Goal: Information Seeking & Learning: Learn about a topic

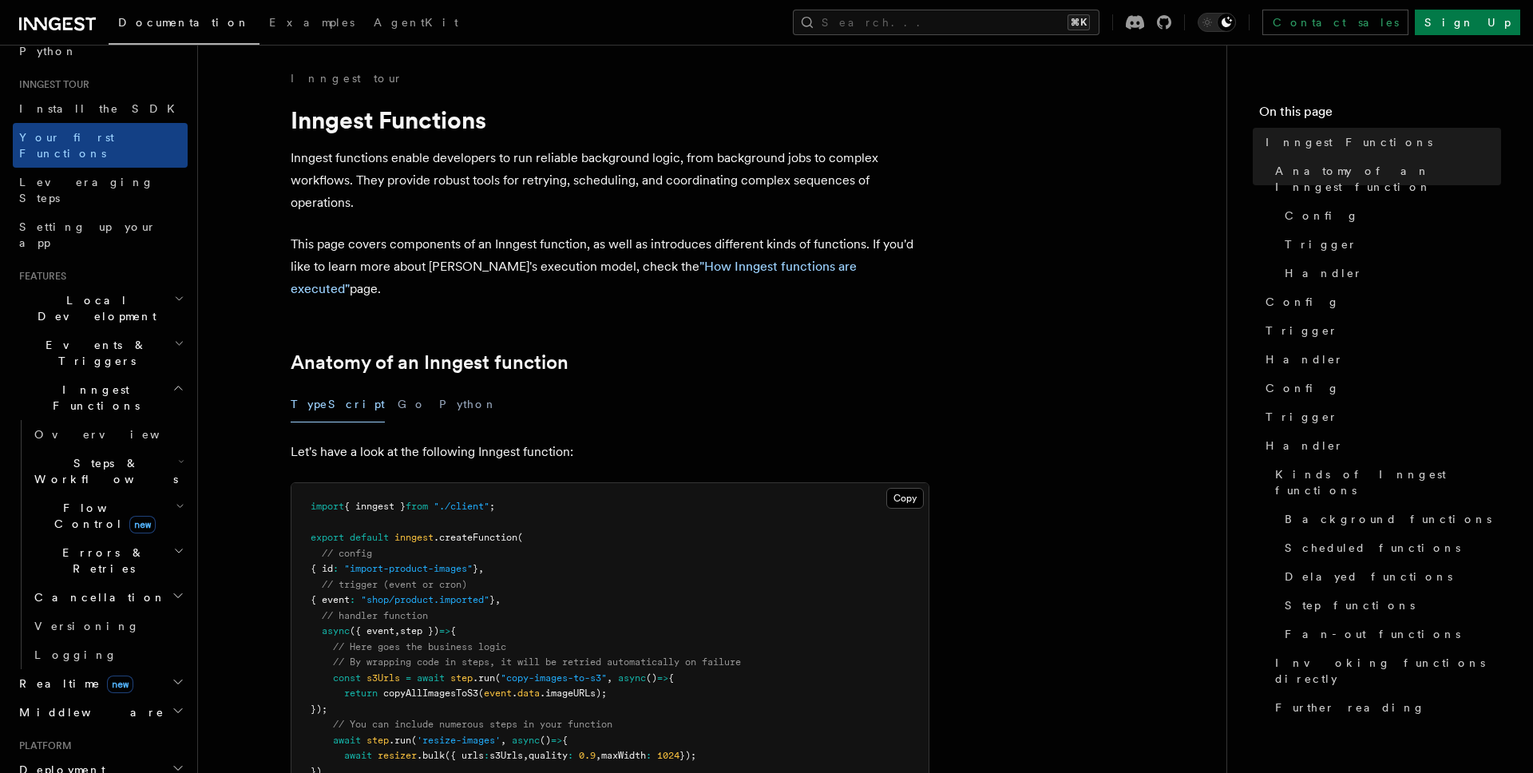
scroll to position [139, 0]
click at [156, 535] on h2 "Errors & Retries" at bounding box center [108, 557] width 160 height 45
click at [159, 580] on h2 "Cancellation" at bounding box center [108, 594] width 160 height 29
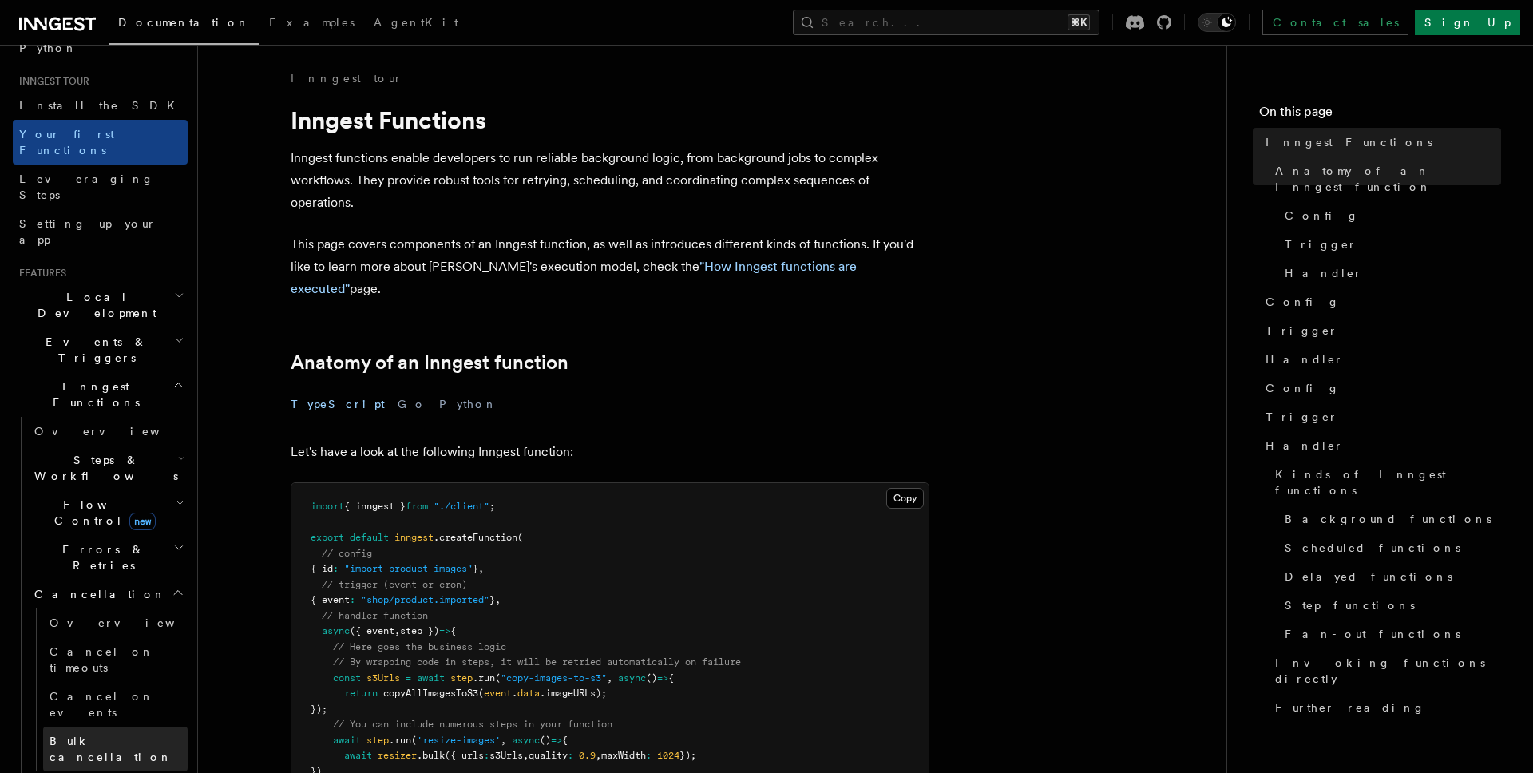
click at [152, 726] on link "Bulk cancellation" at bounding box center [115, 748] width 144 height 45
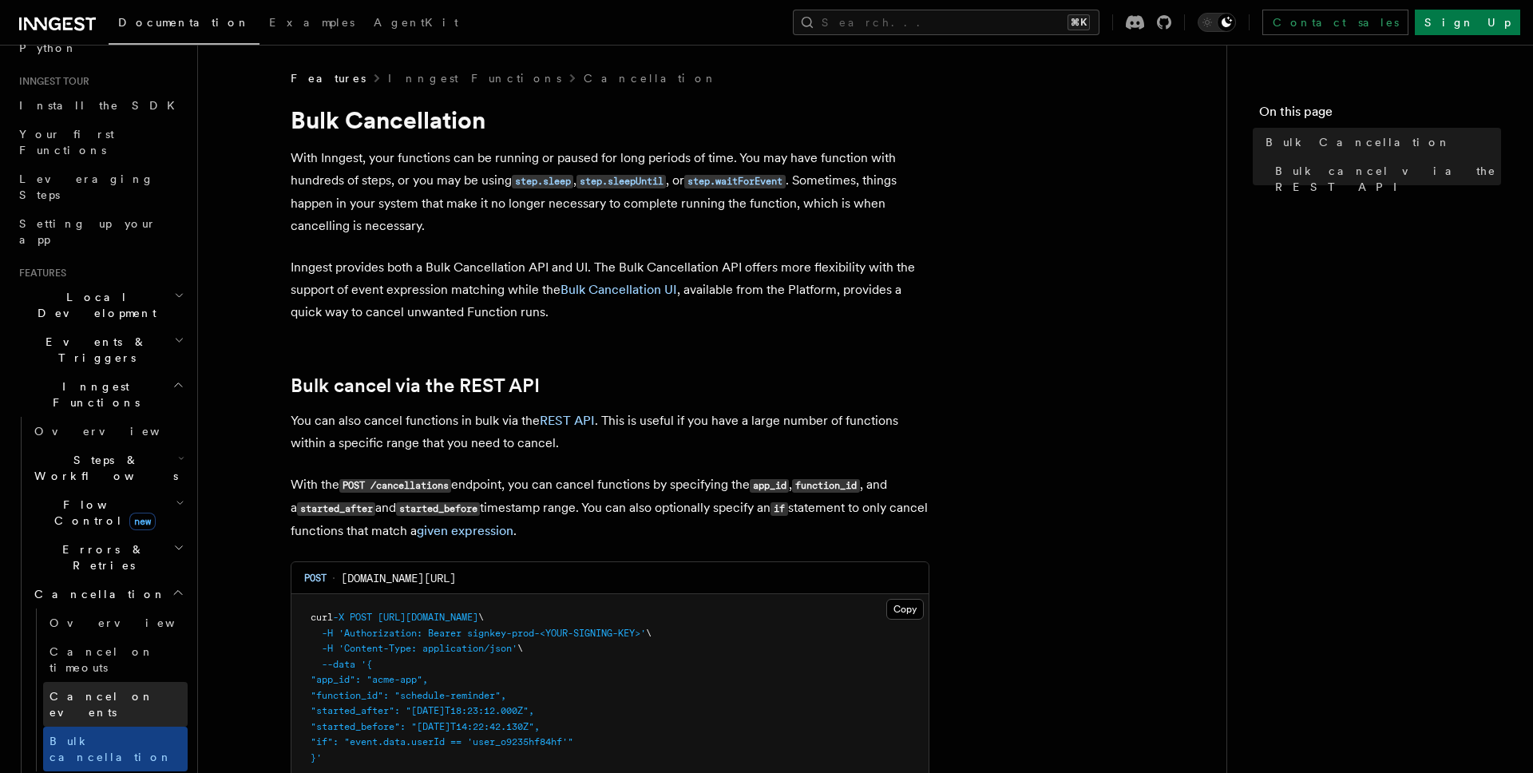
click at [142, 682] on link "Cancel on events" at bounding box center [115, 704] width 144 height 45
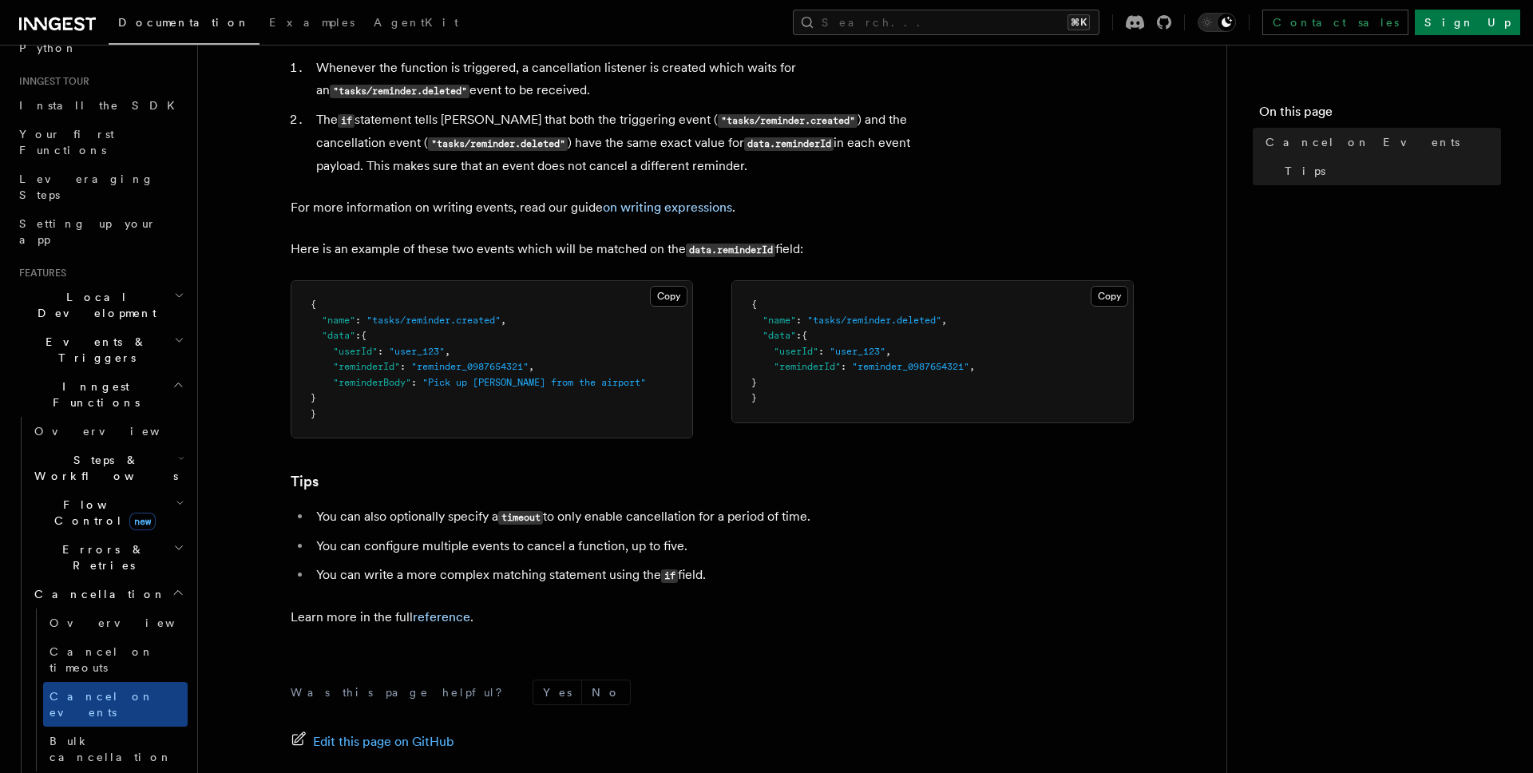
scroll to position [978, 0]
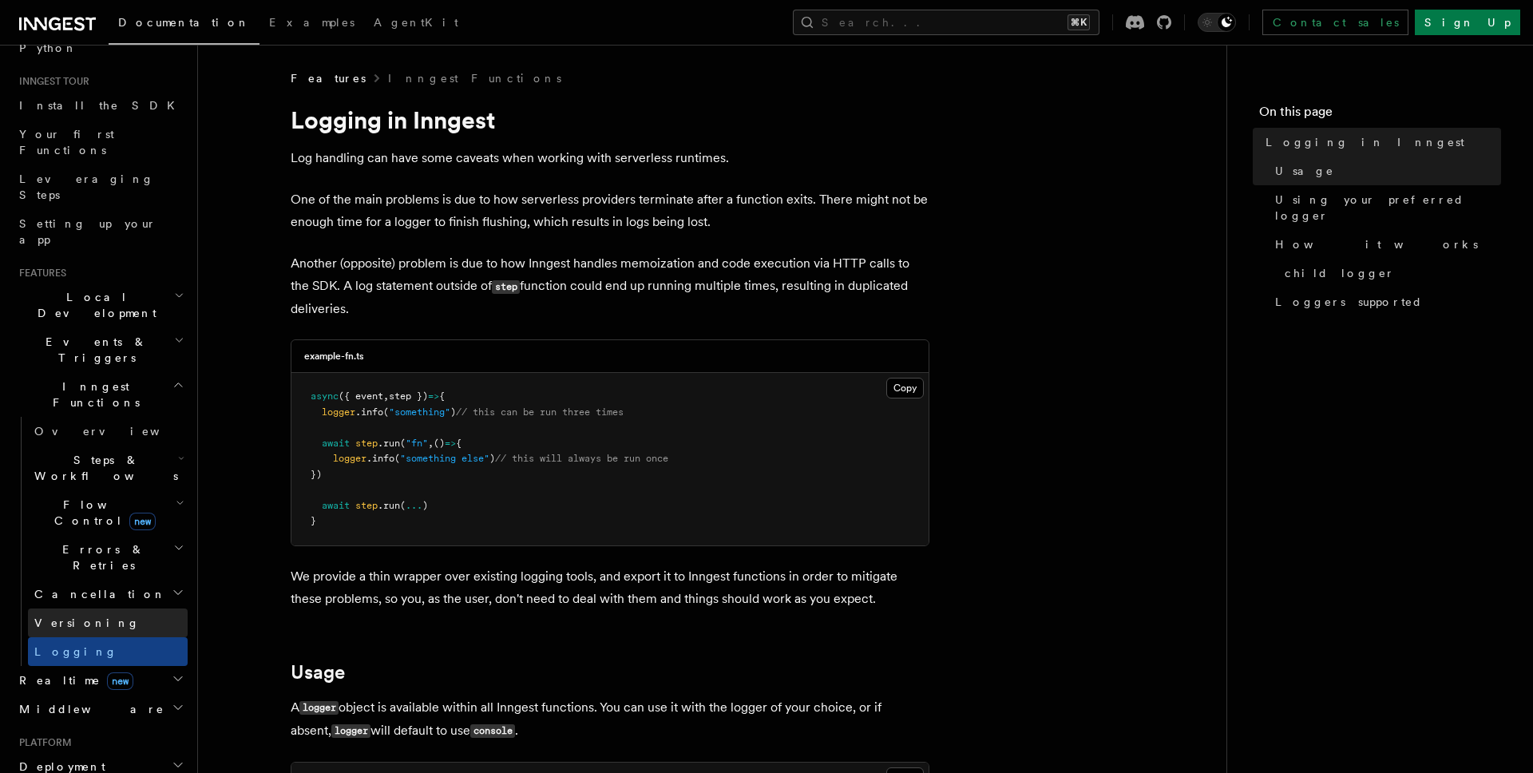
click at [102, 608] on link "Versioning" at bounding box center [108, 622] width 160 height 29
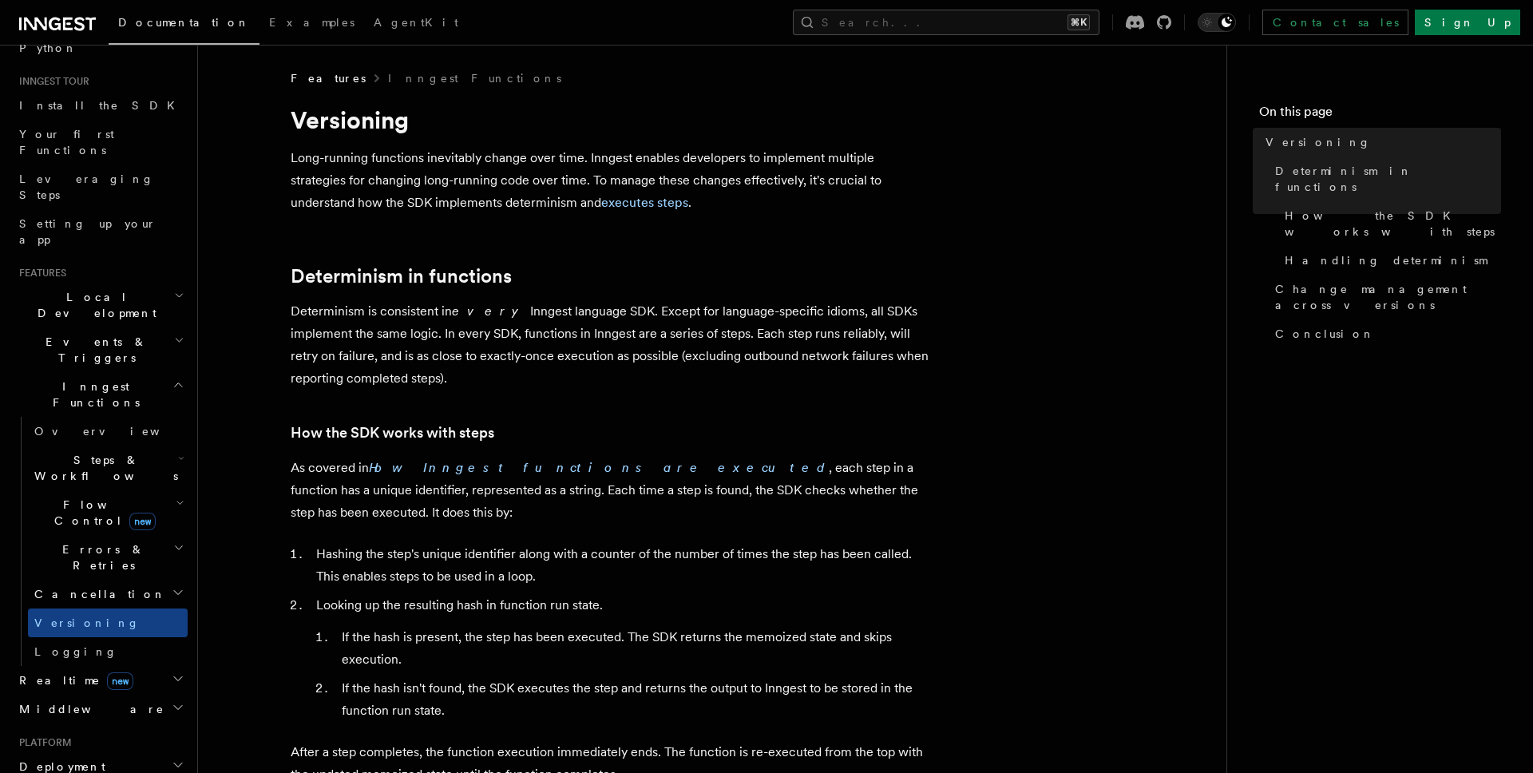
click at [102, 666] on h2 "Realtime new" at bounding box center [100, 680] width 175 height 29
click at [97, 666] on h2 "Realtime new" at bounding box center [100, 680] width 175 height 29
click at [96, 695] on h2 "Middleware" at bounding box center [100, 709] width 175 height 29
click at [95, 695] on h2 "Middleware" at bounding box center [100, 709] width 175 height 29
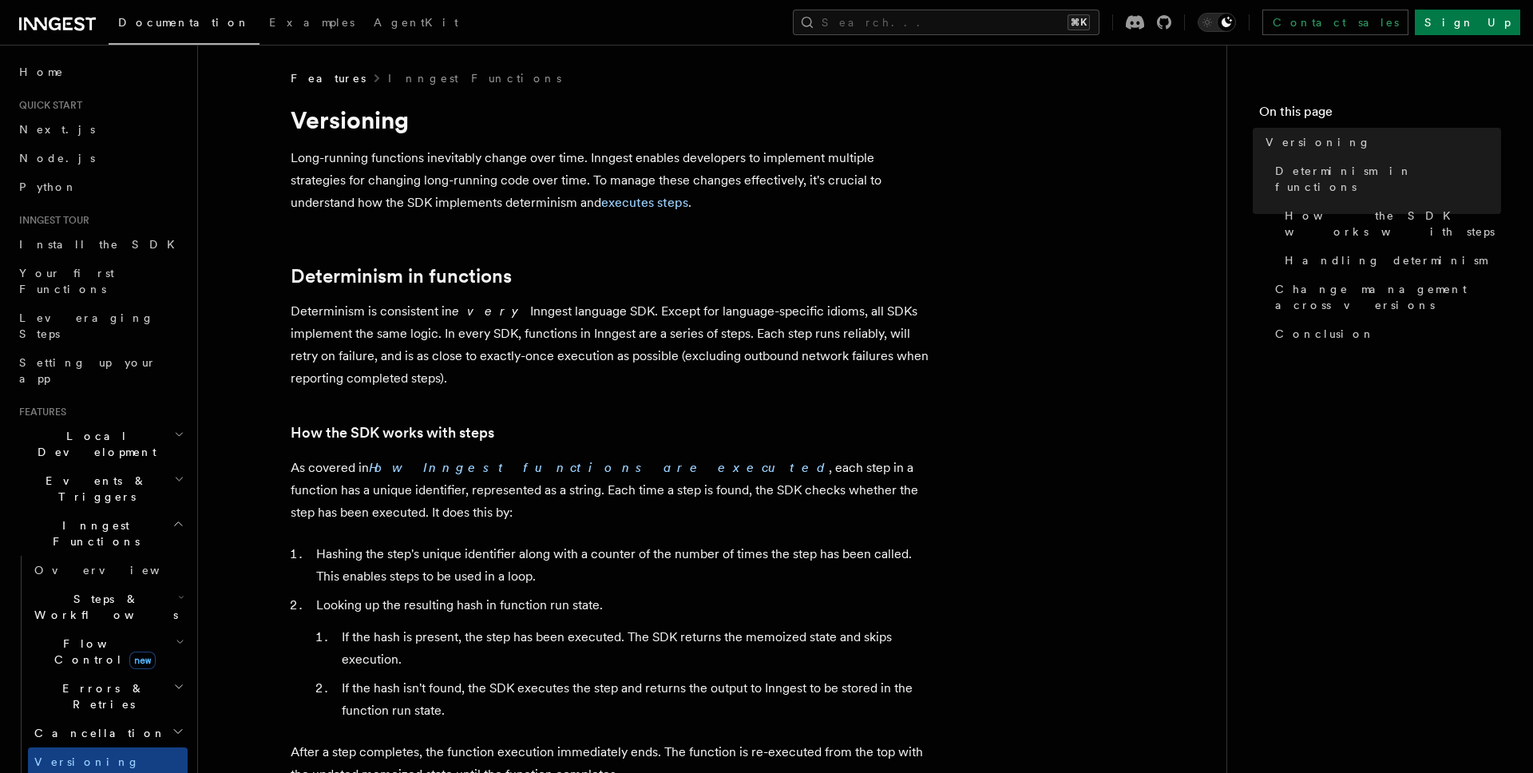
click at [63, 428] on span "Local Development" at bounding box center [93, 444] width 161 height 32
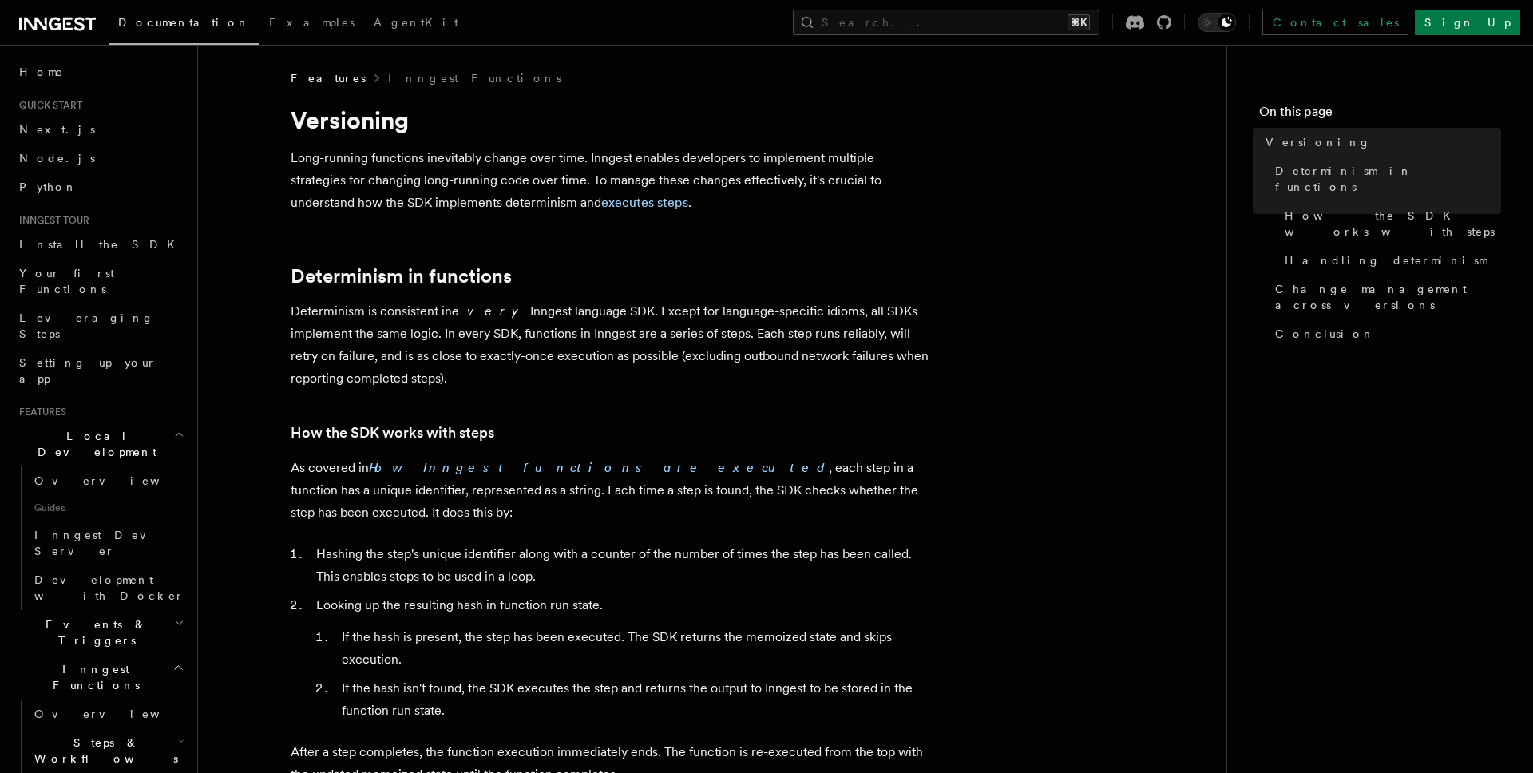
click at [63, 428] on span "Local Development" at bounding box center [93, 444] width 161 height 32
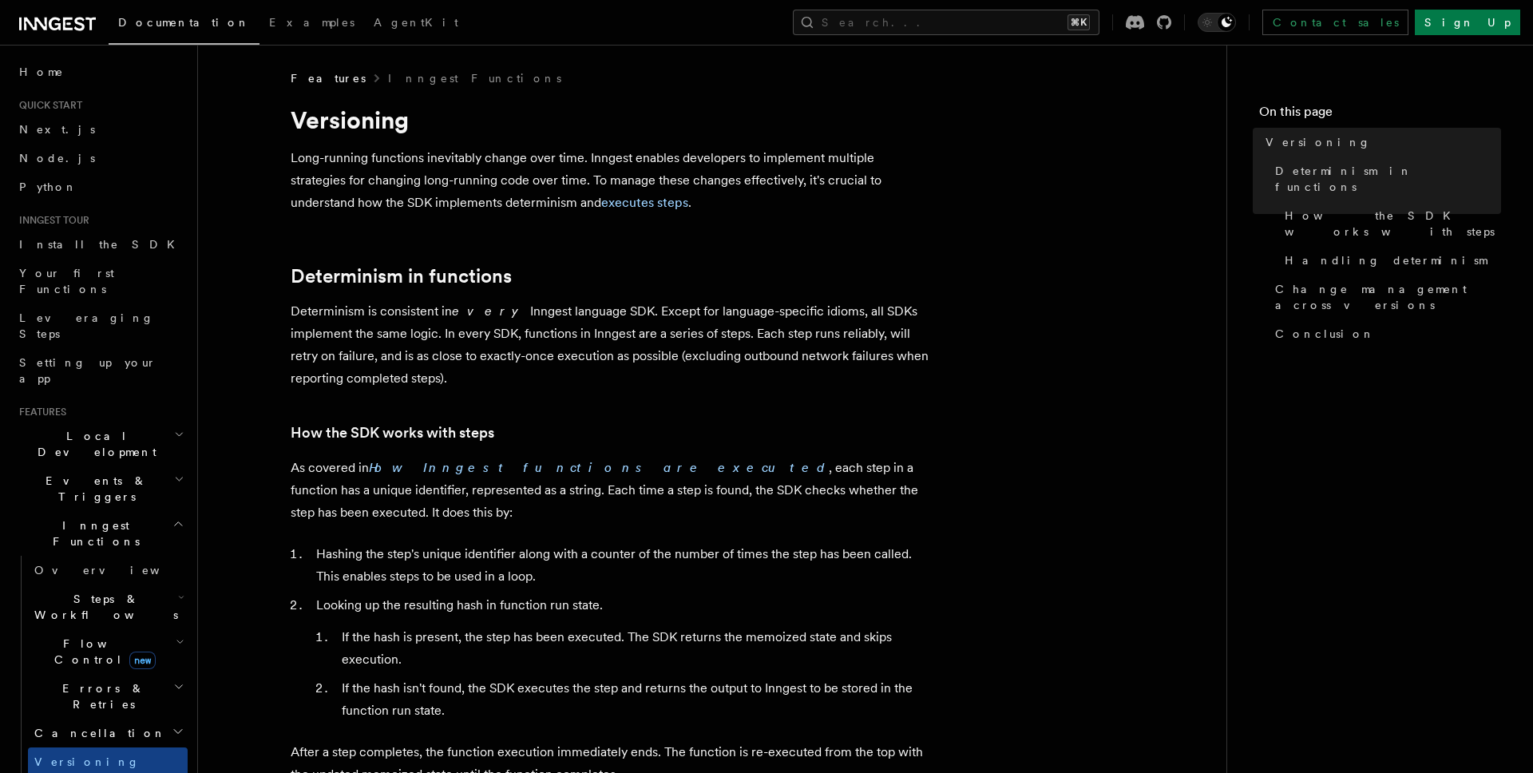
click at [70, 473] on span "Events & Triggers" at bounding box center [93, 489] width 161 height 32
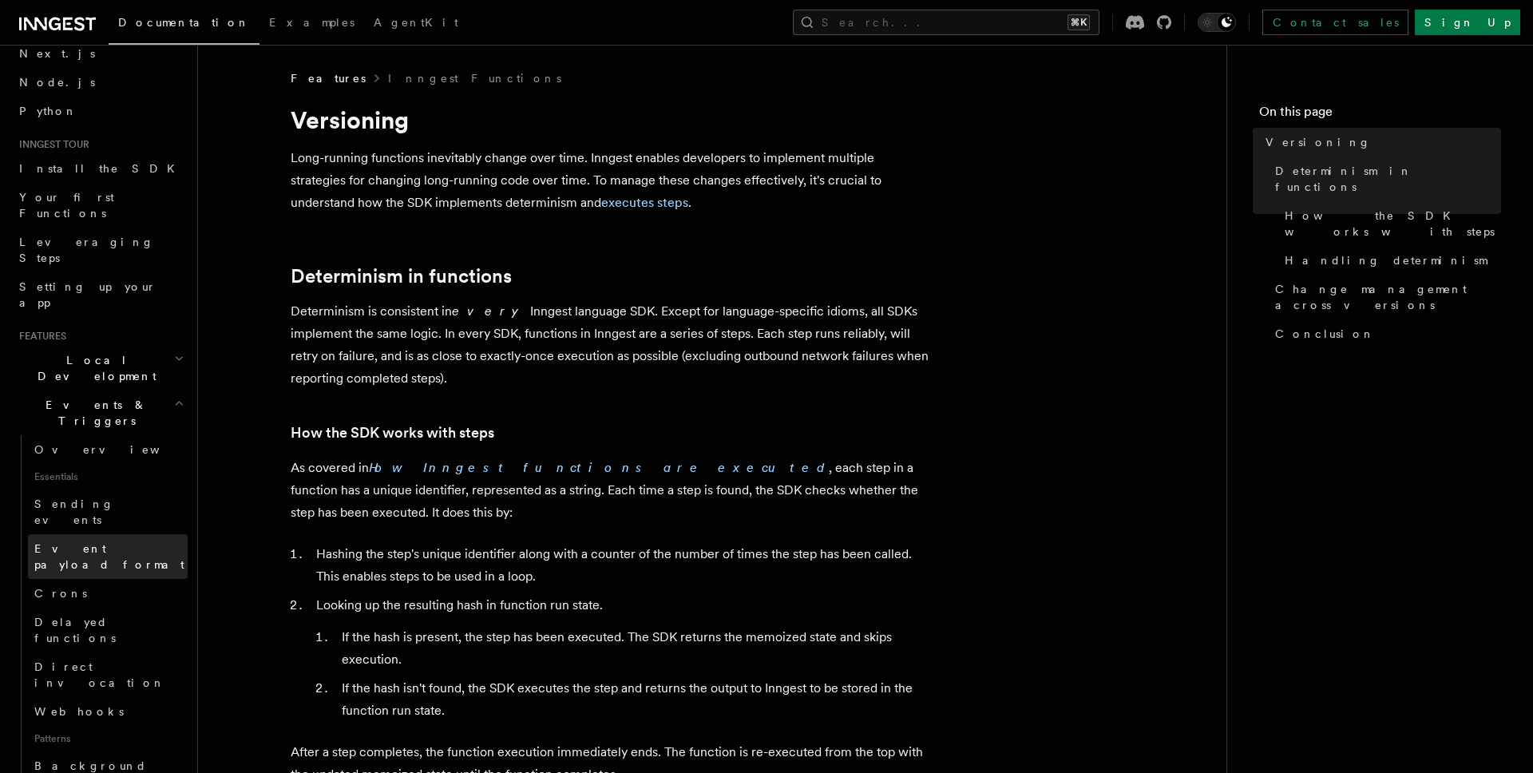
scroll to position [81, 0]
click at [88, 493] on span "Sending events" at bounding box center [74, 507] width 80 height 29
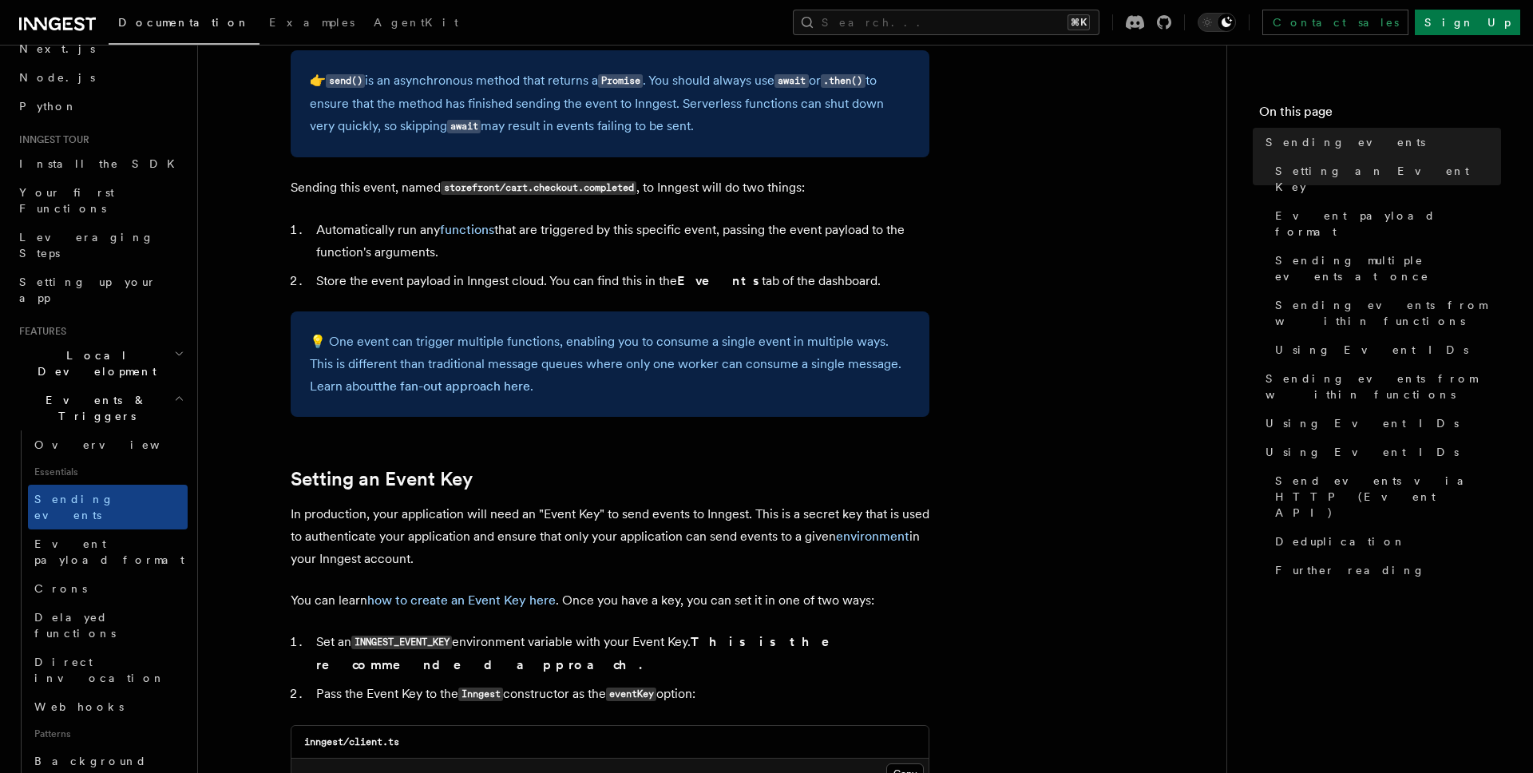
scroll to position [754, 0]
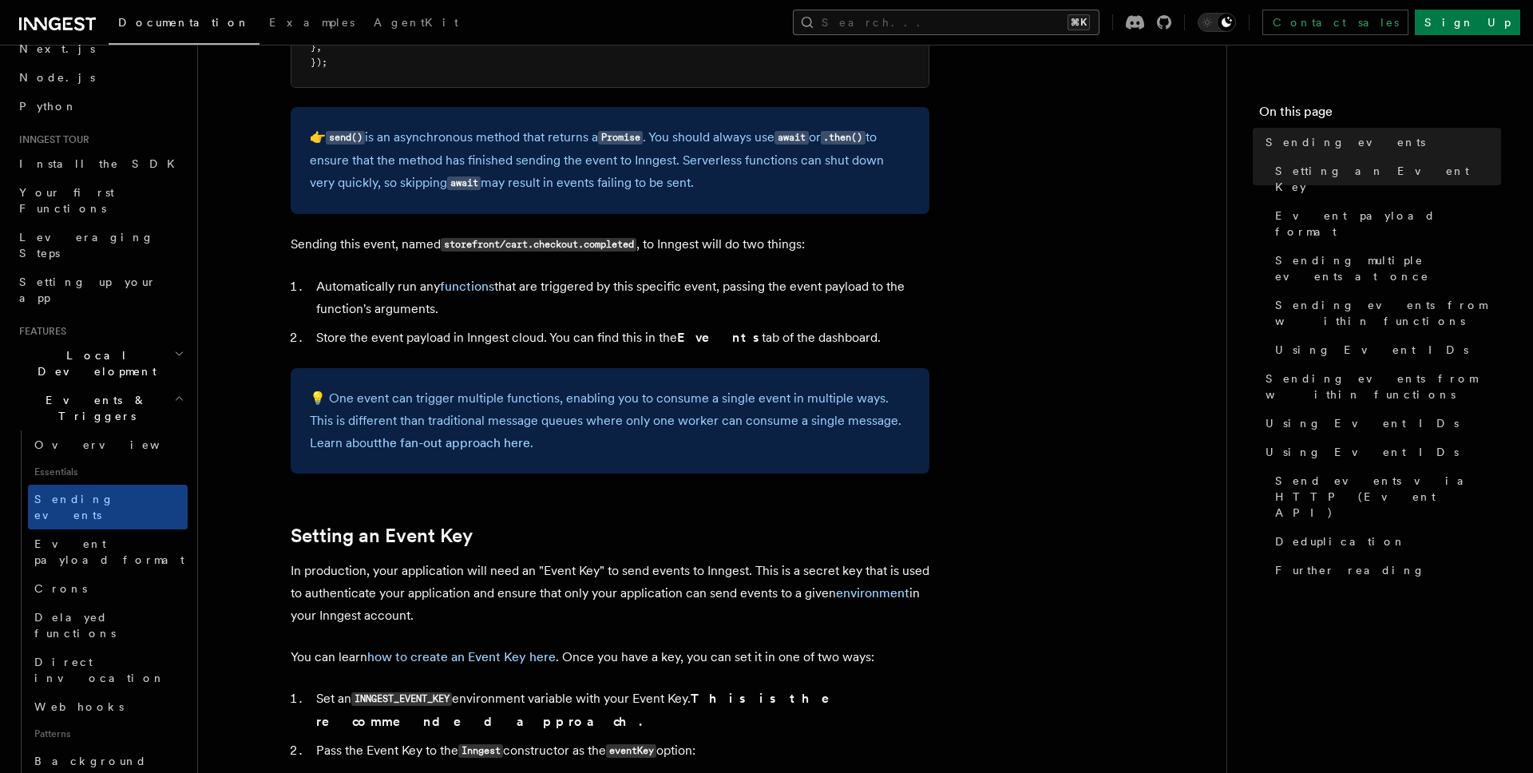
click at [963, 19] on button "Search... ⌘K" at bounding box center [946, 23] width 307 height 26
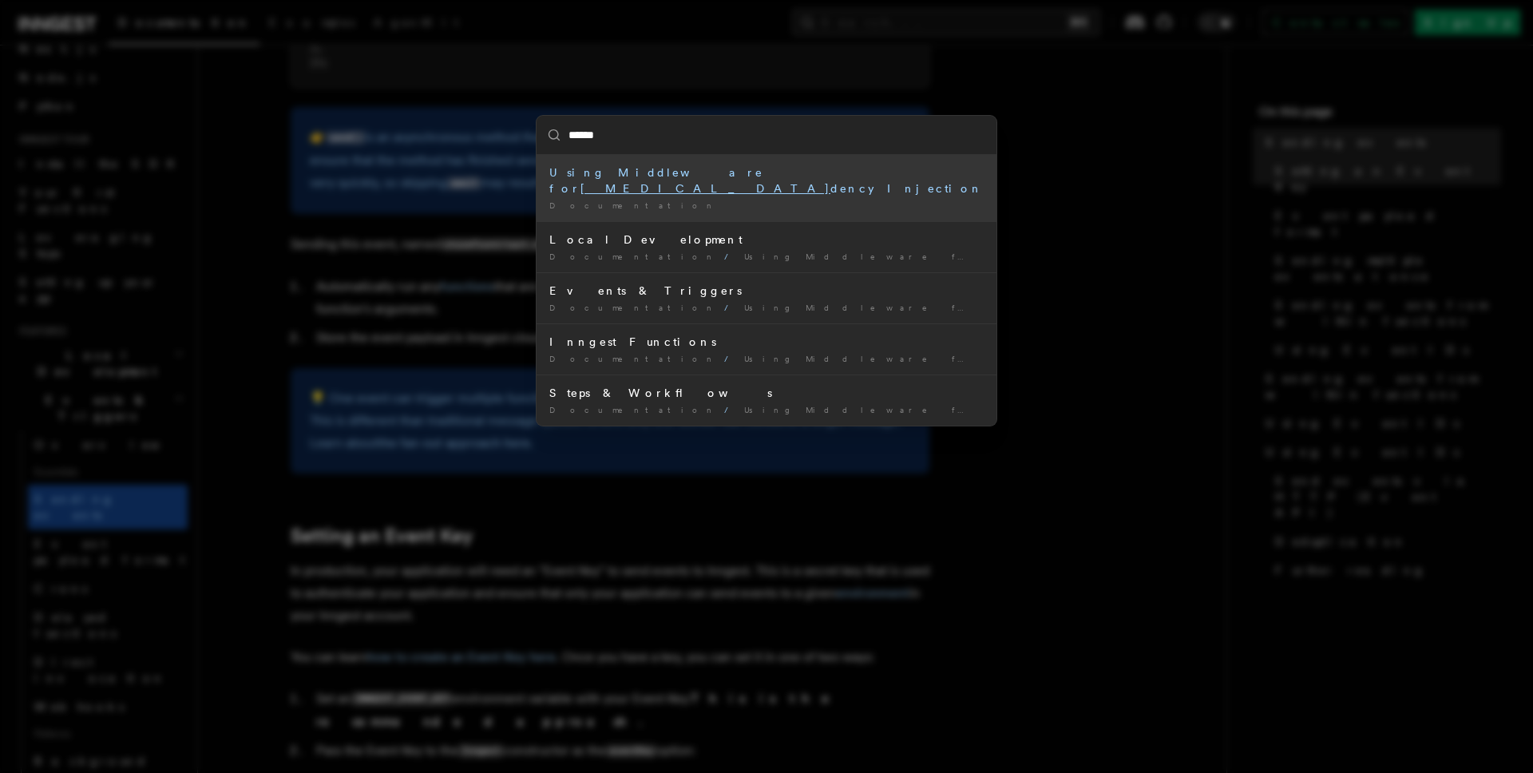
type input "*******"
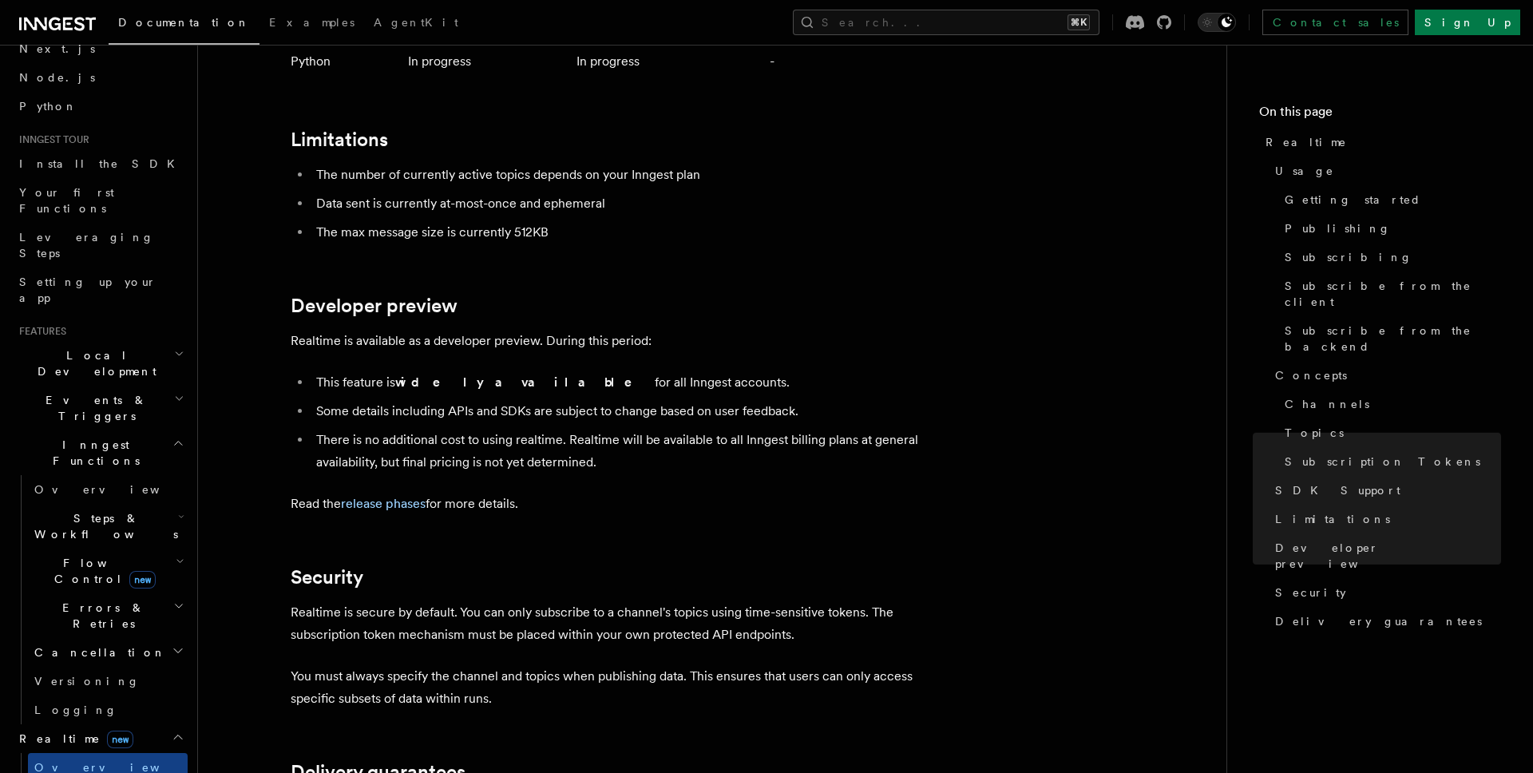
scroll to position [4973, 0]
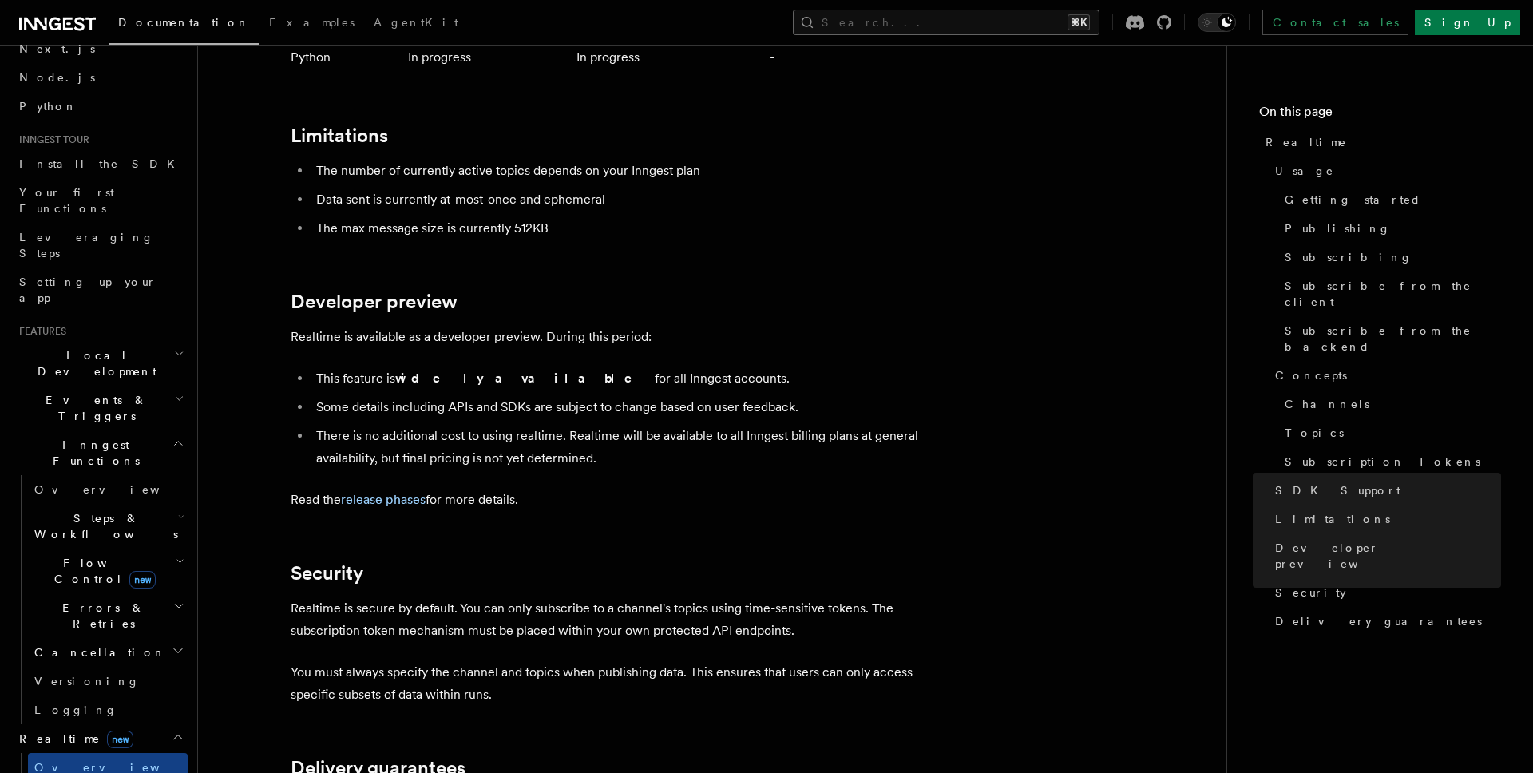
click at [949, 12] on button "Search... ⌘K" at bounding box center [946, 23] width 307 height 26
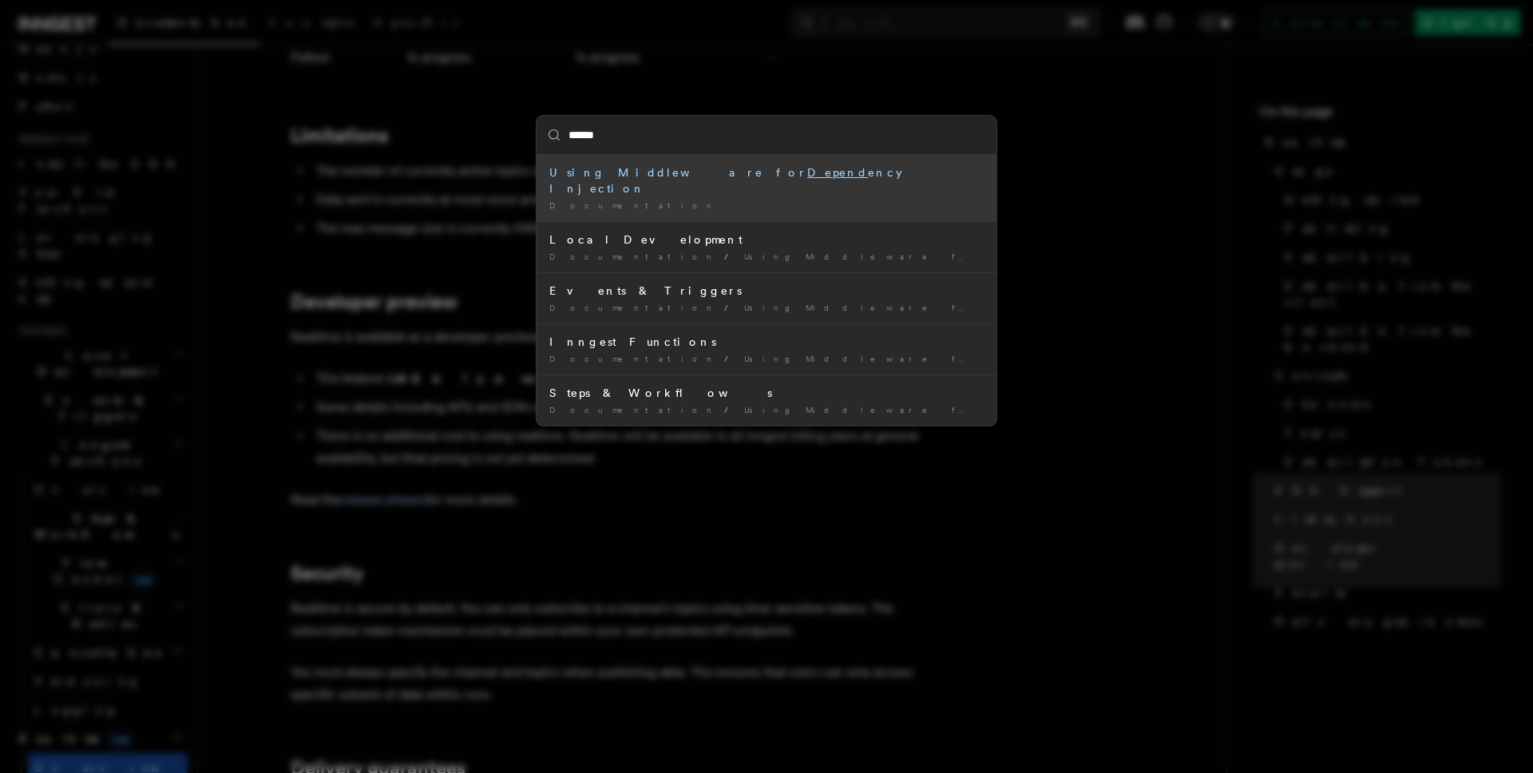
type input "*******"
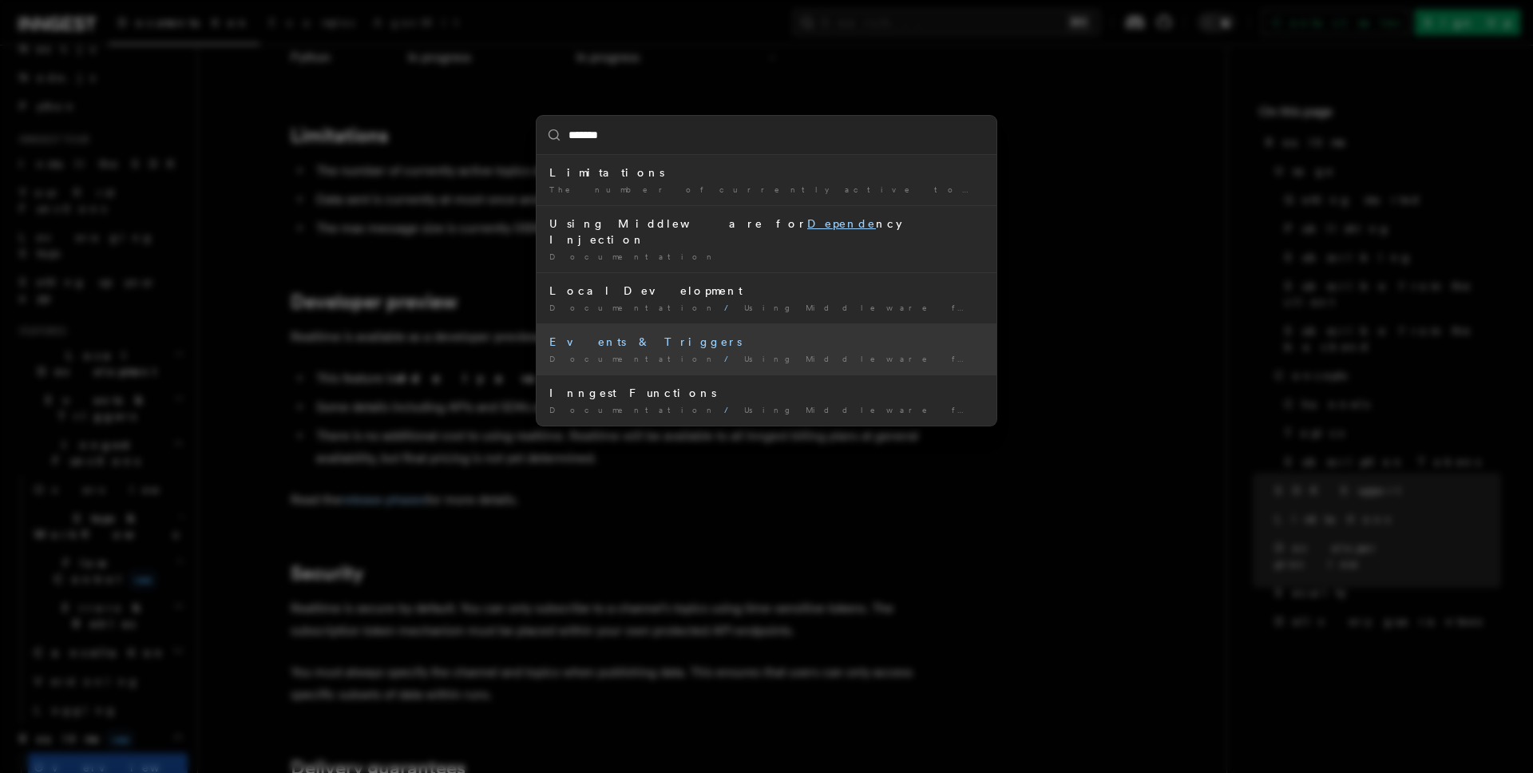
click at [787, 334] on div "Events & Triggers" at bounding box center [766, 342] width 434 height 16
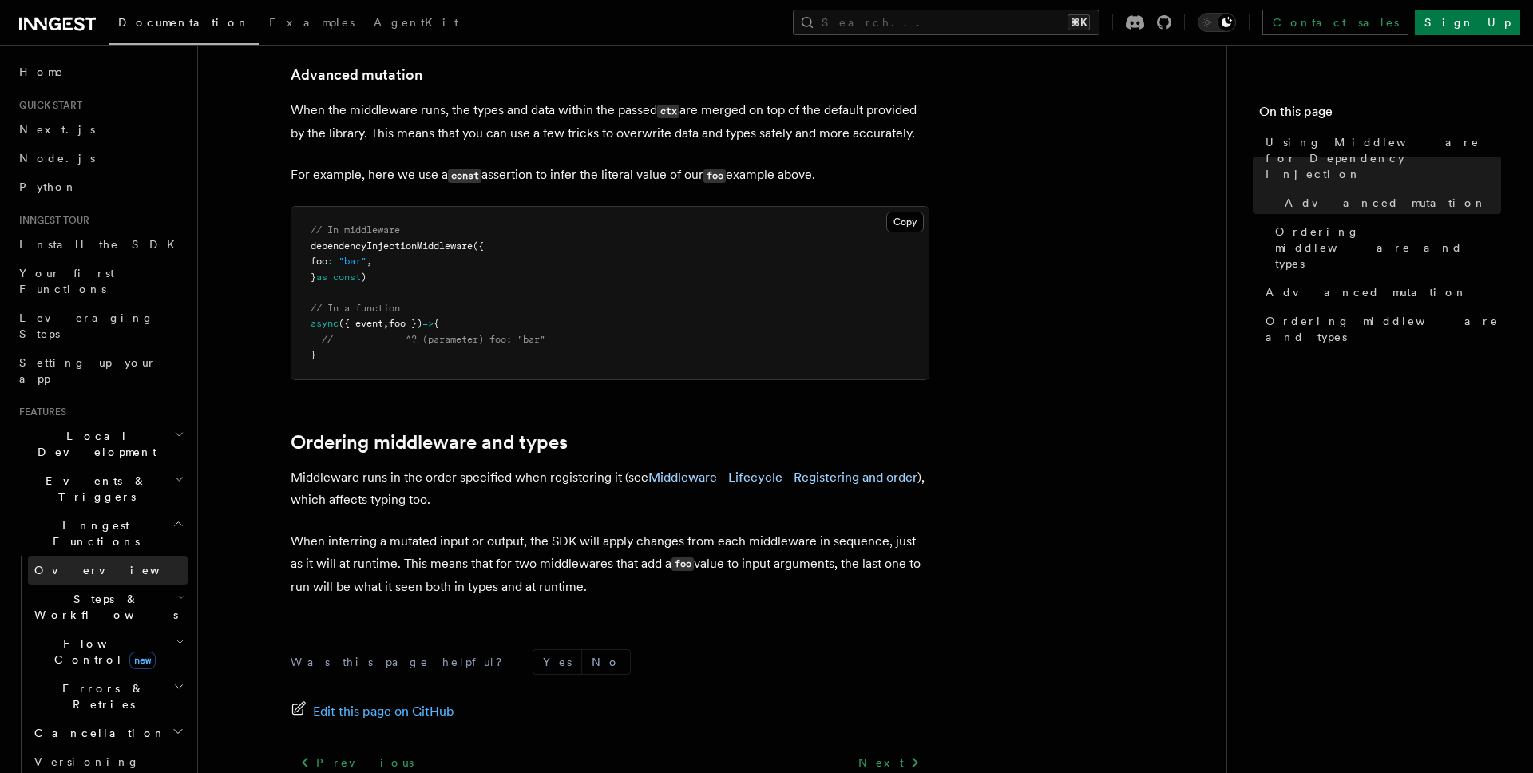
click at [125, 556] on link "Overview" at bounding box center [108, 570] width 160 height 29
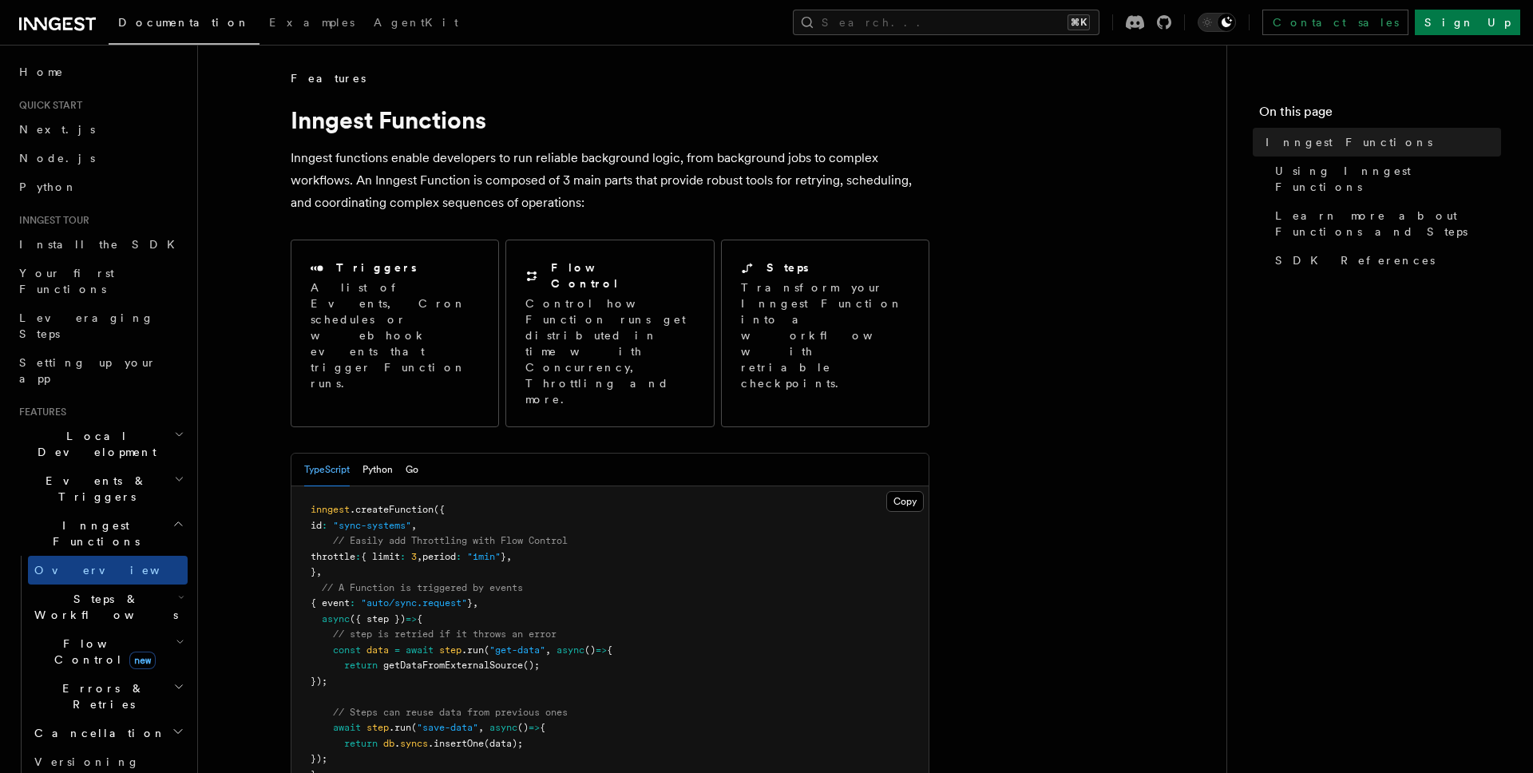
click at [133, 466] on h2 "Events & Triggers" at bounding box center [100, 488] width 175 height 45
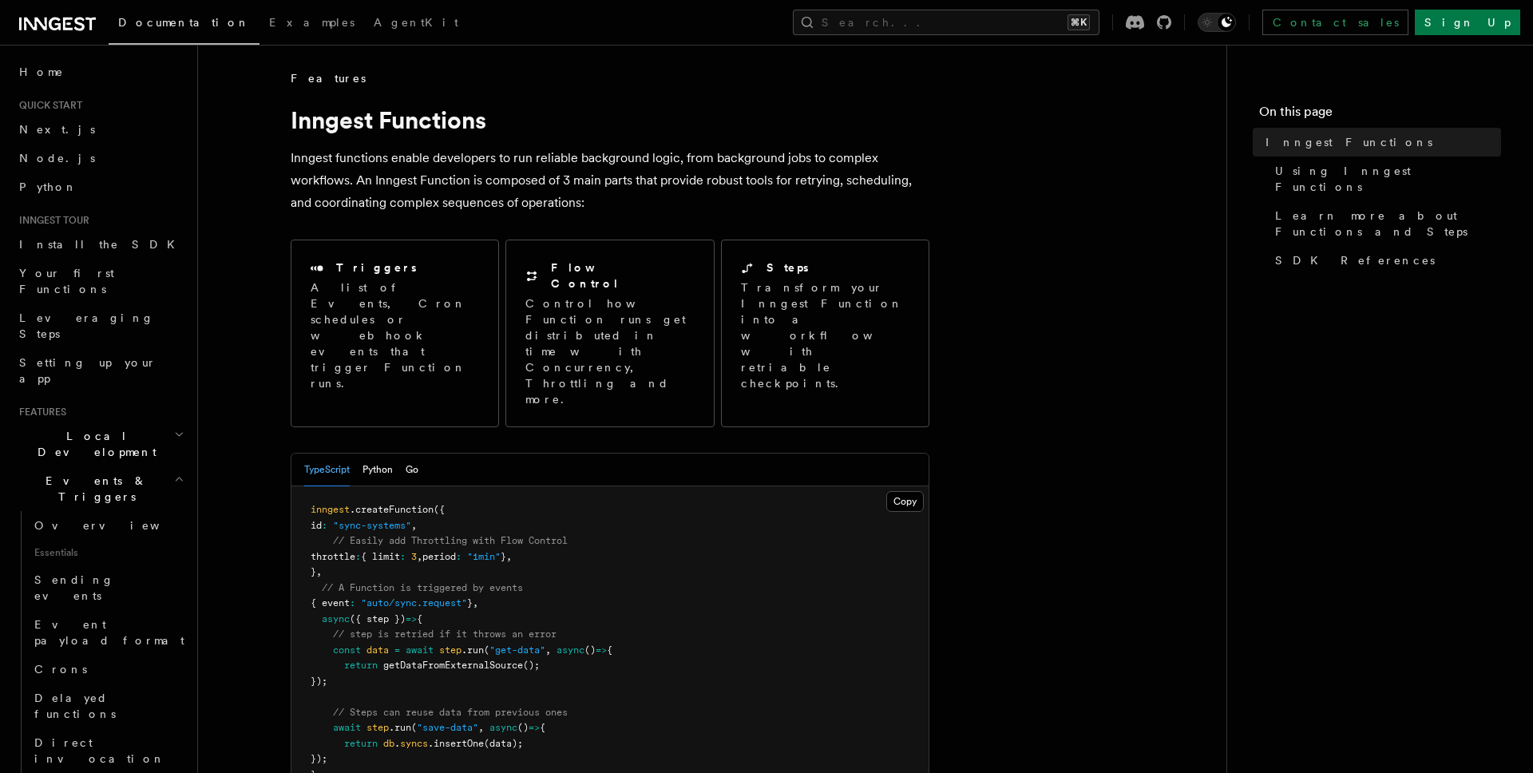
click at [105, 428] on span "Local Development" at bounding box center [93, 444] width 161 height 32
click at [109, 428] on span "Local Development" at bounding box center [93, 444] width 161 height 32
click at [106, 284] on link "Your first Functions" at bounding box center [100, 281] width 175 height 45
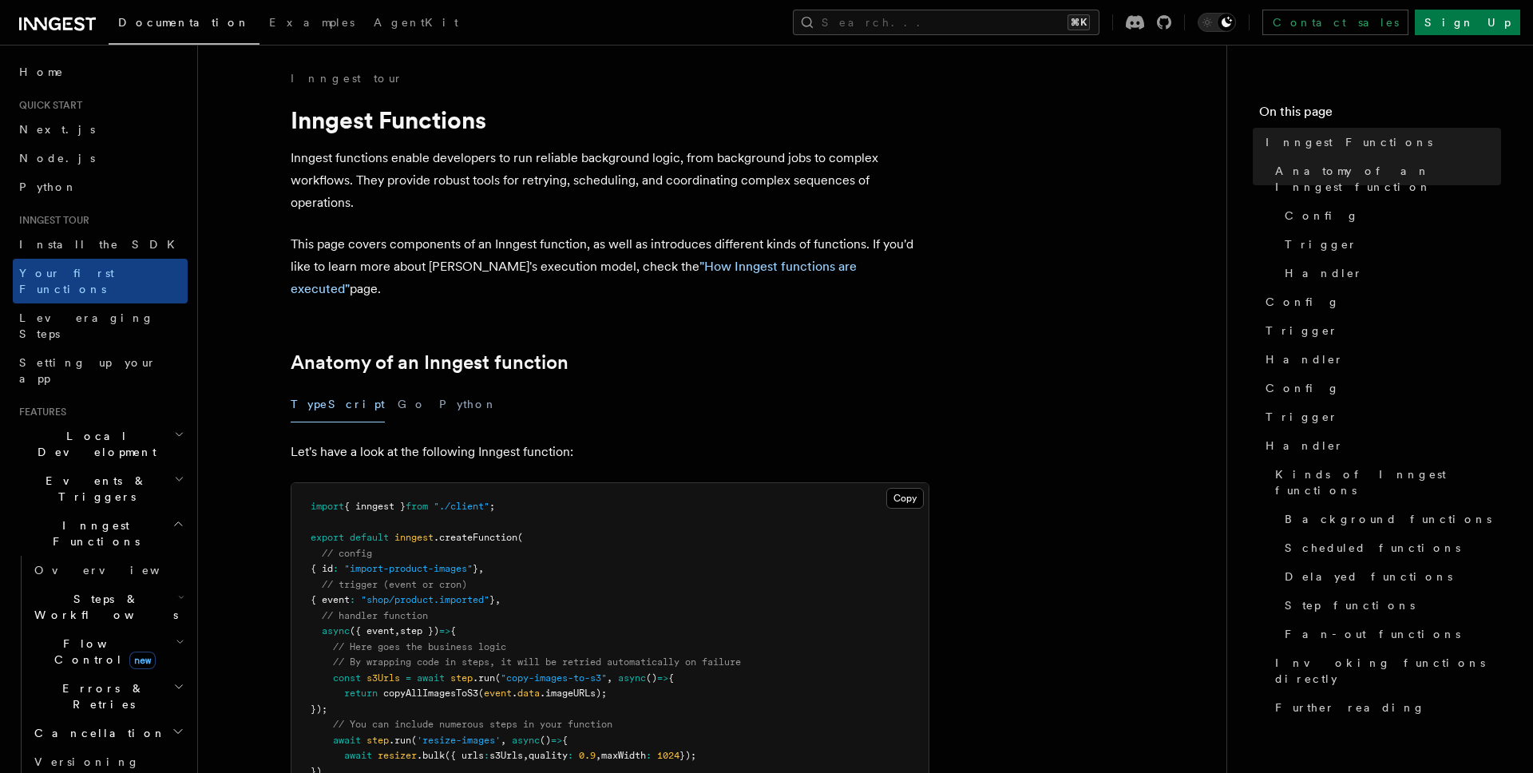
click at [136, 719] on h2 "Cancellation" at bounding box center [108, 733] width 160 height 29
click at [139, 629] on h2 "Flow Control new" at bounding box center [108, 651] width 160 height 45
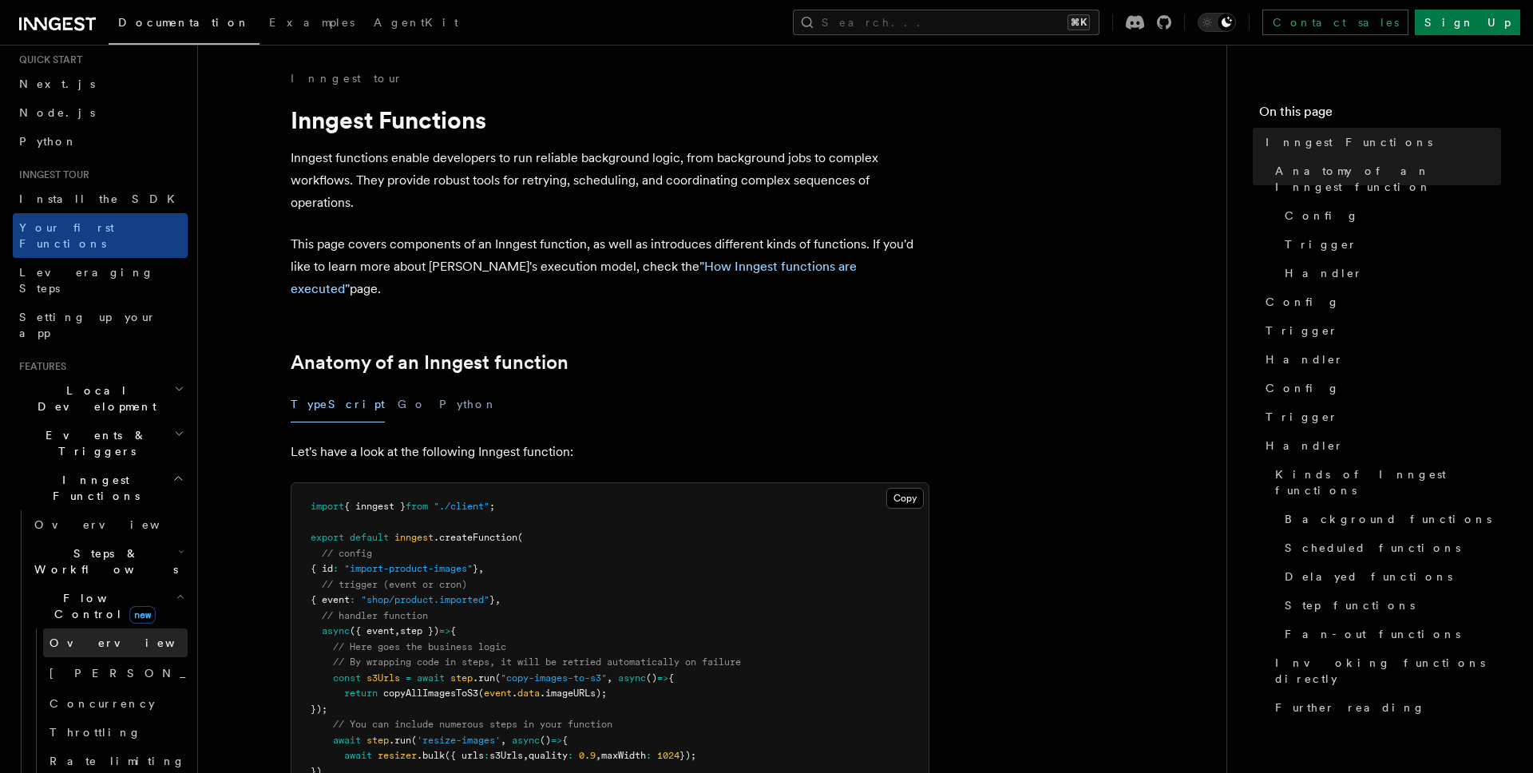
scroll to position [89, 0]
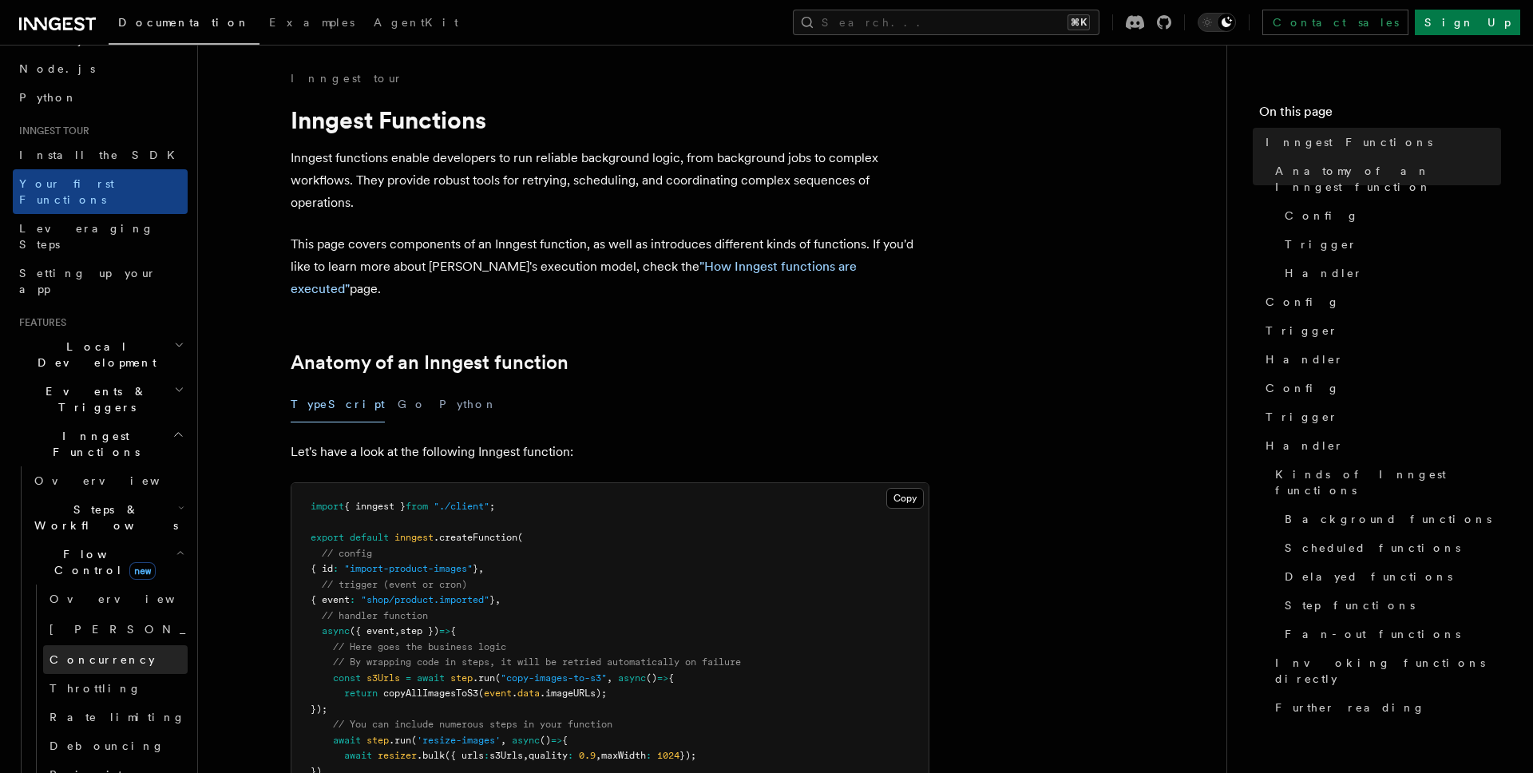
click at [126, 645] on link "Concurrency" at bounding box center [115, 659] width 144 height 29
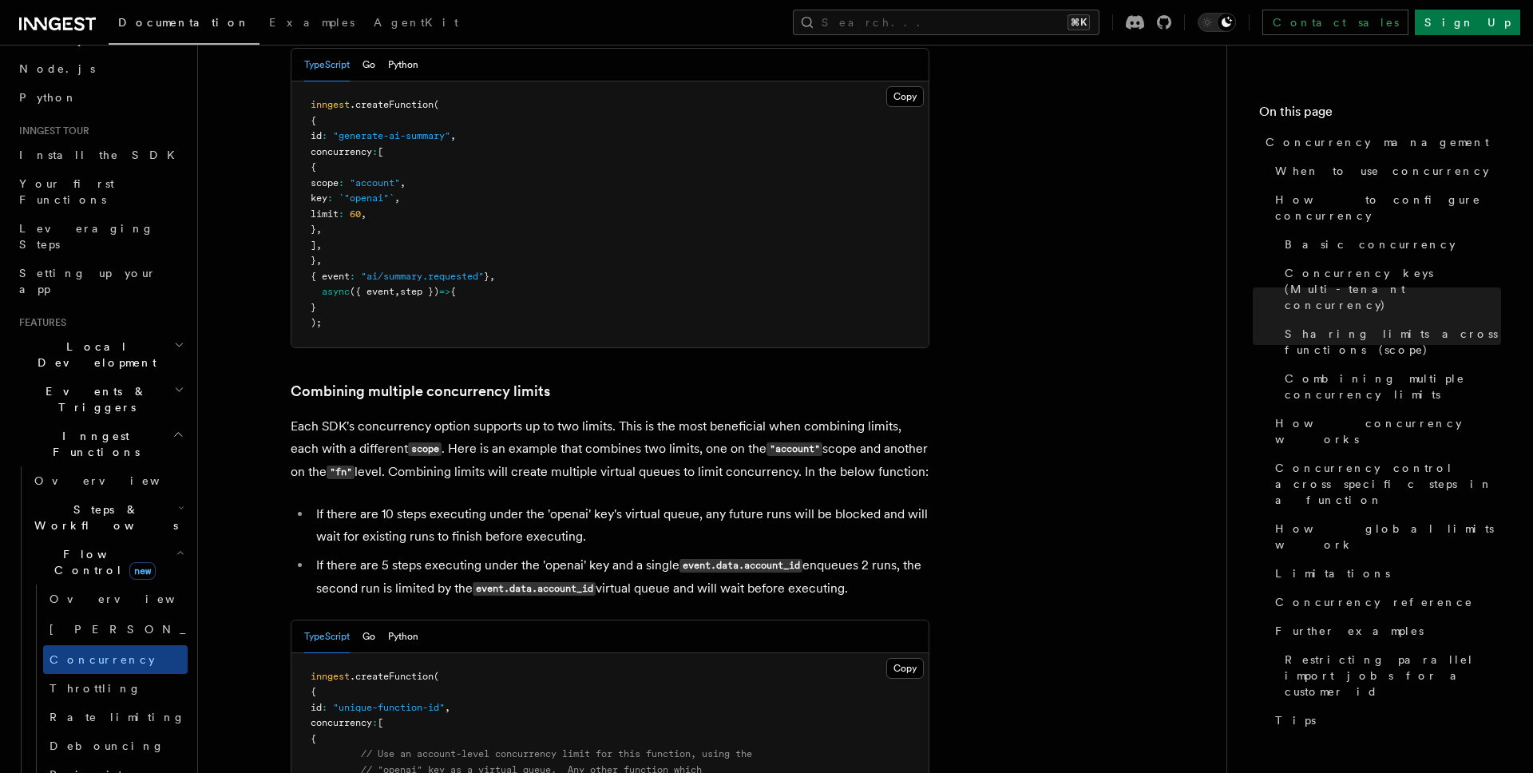
scroll to position [2291, 0]
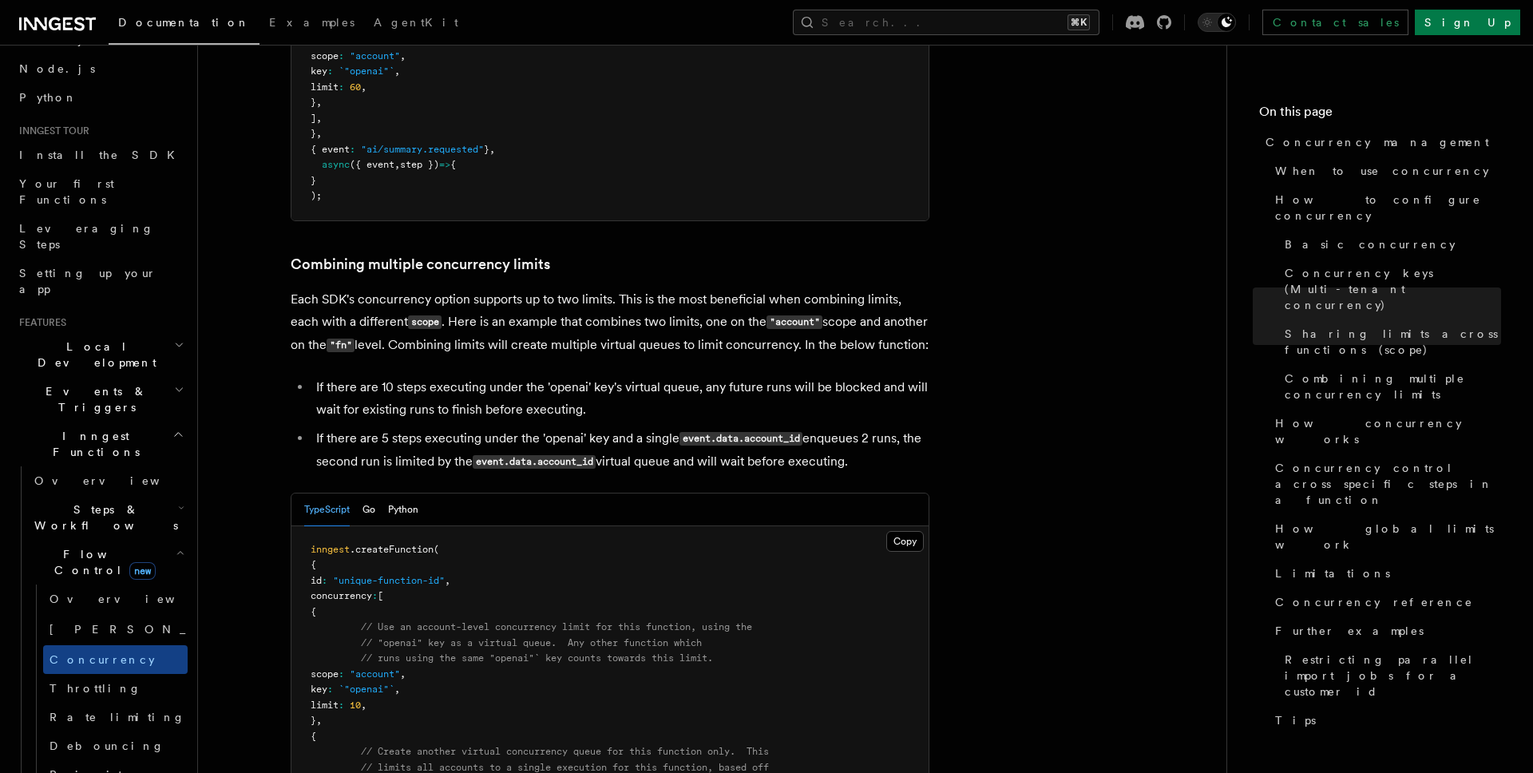
click at [129, 760] on link "Priority" at bounding box center [115, 774] width 144 height 29
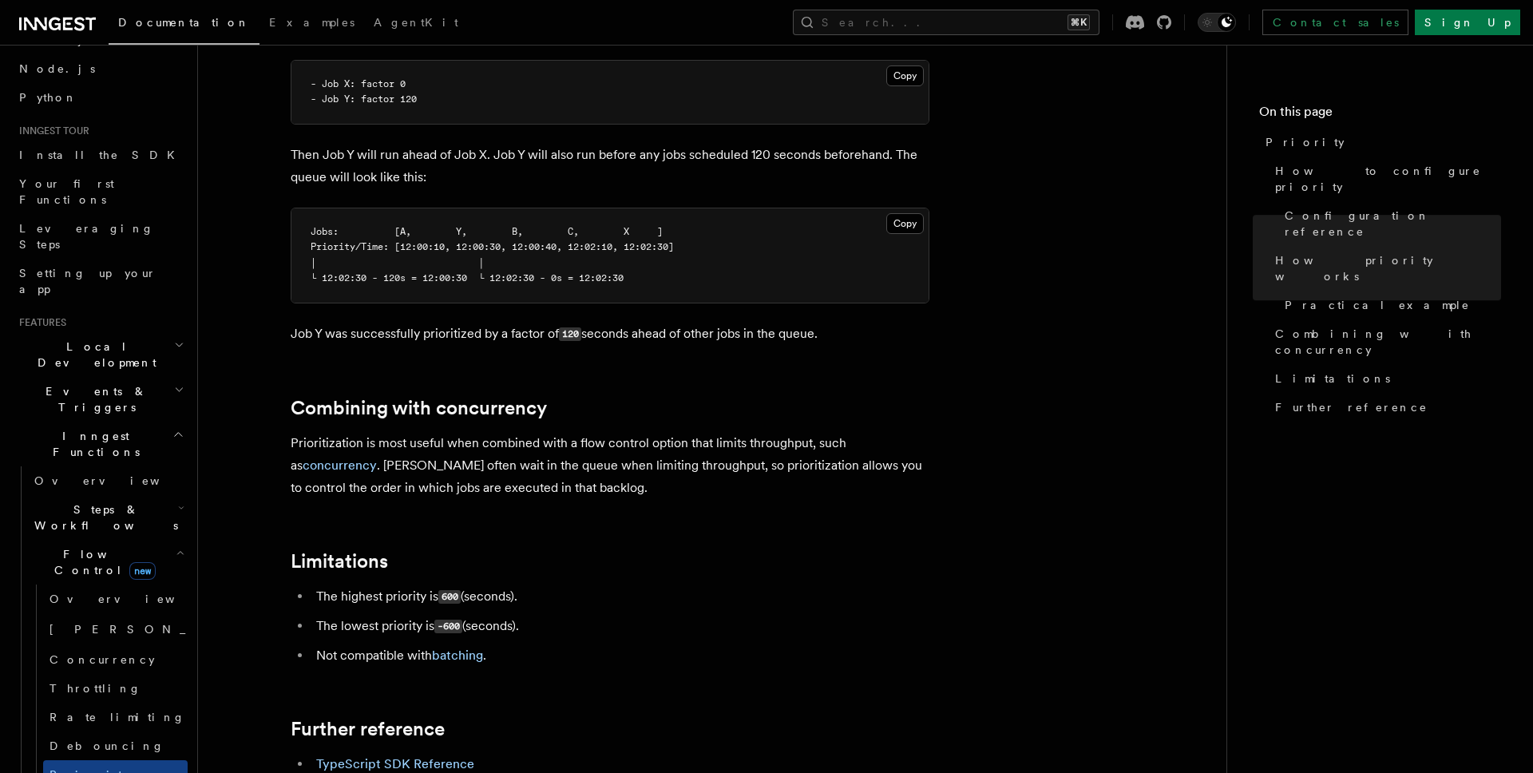
scroll to position [1711, 0]
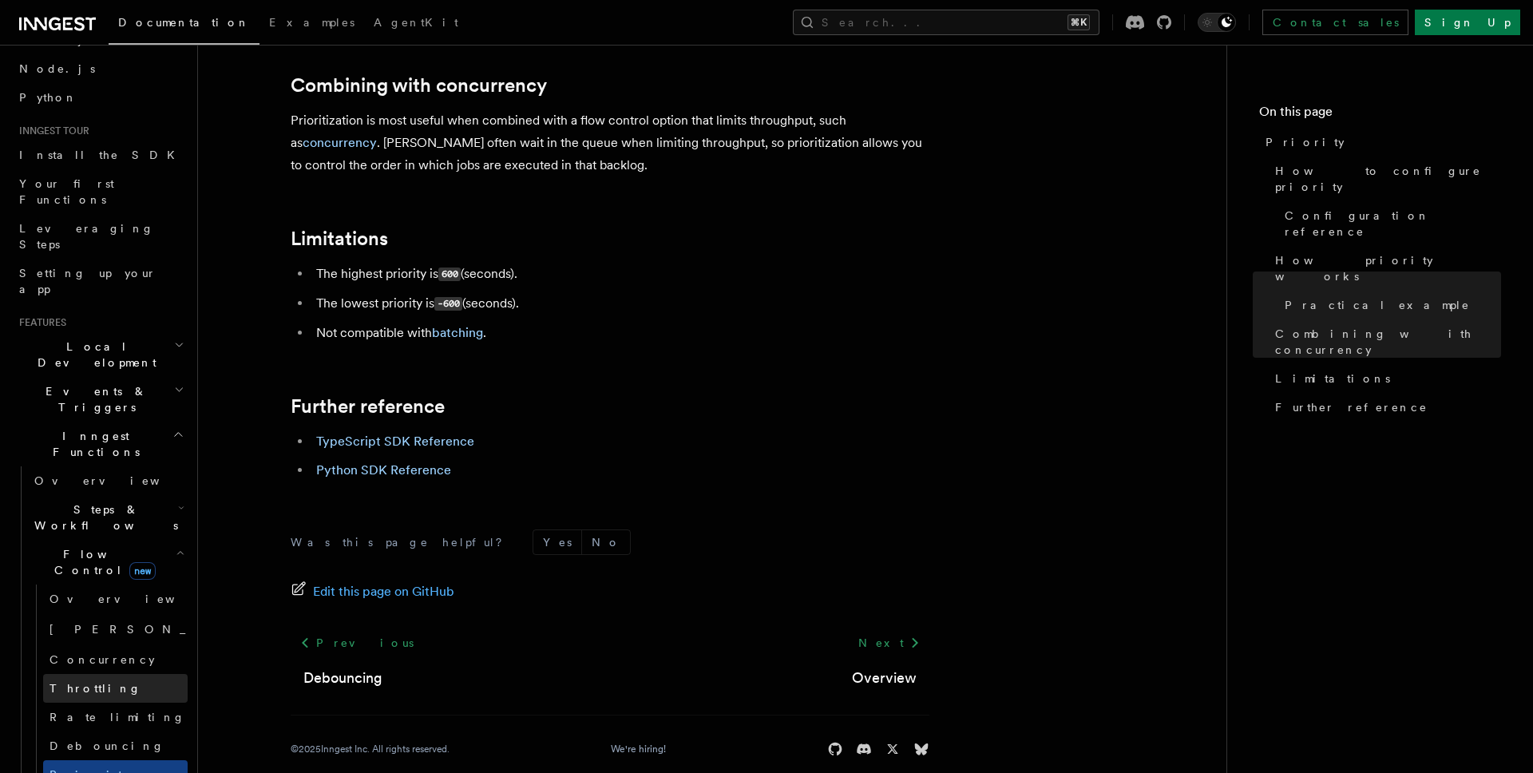
click at [117, 674] on link "Throttling" at bounding box center [115, 688] width 144 height 29
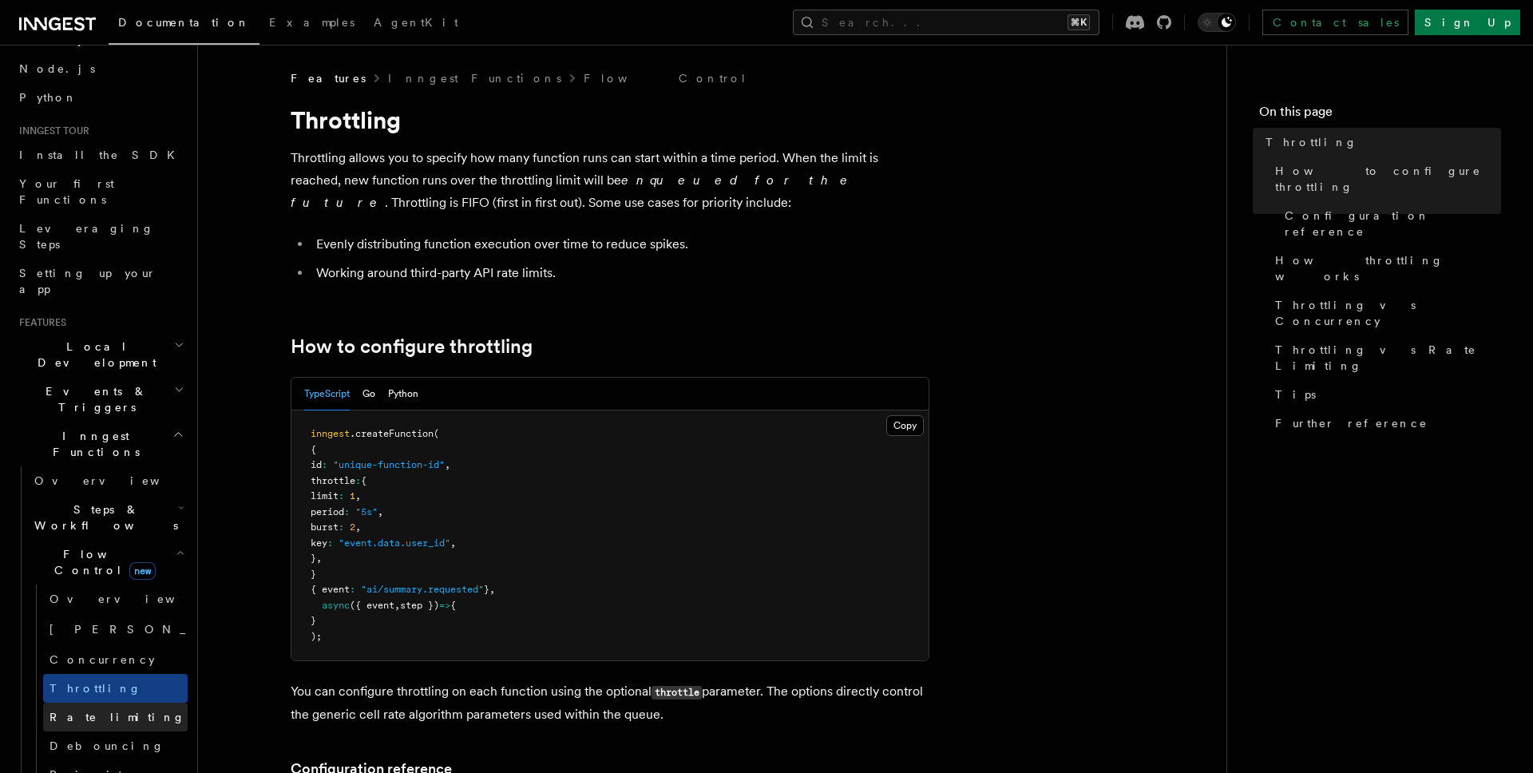
click at [112, 703] on link "Rate limiting" at bounding box center [115, 717] width 144 height 29
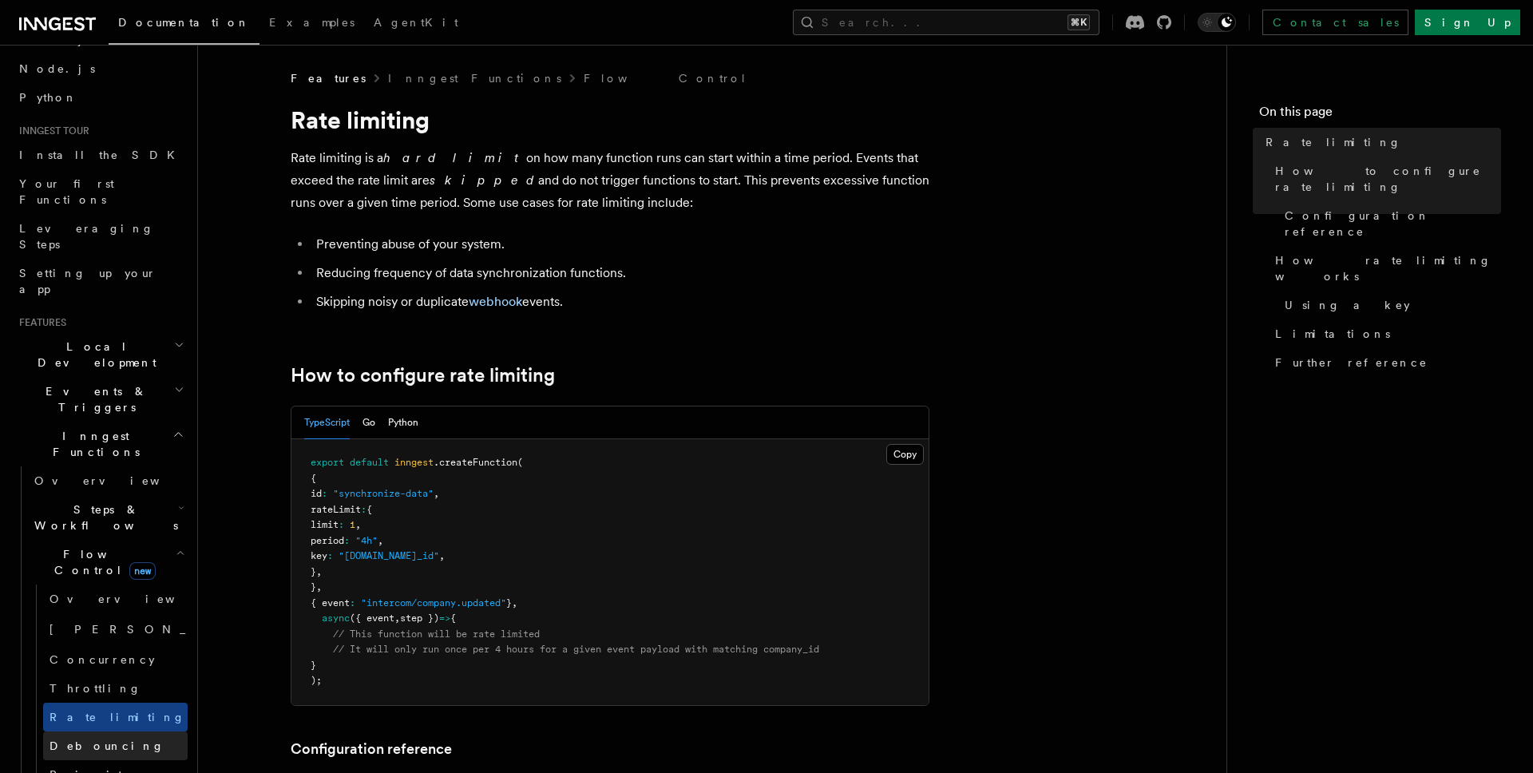
click at [117, 731] on link "Debouncing" at bounding box center [115, 745] width 144 height 29
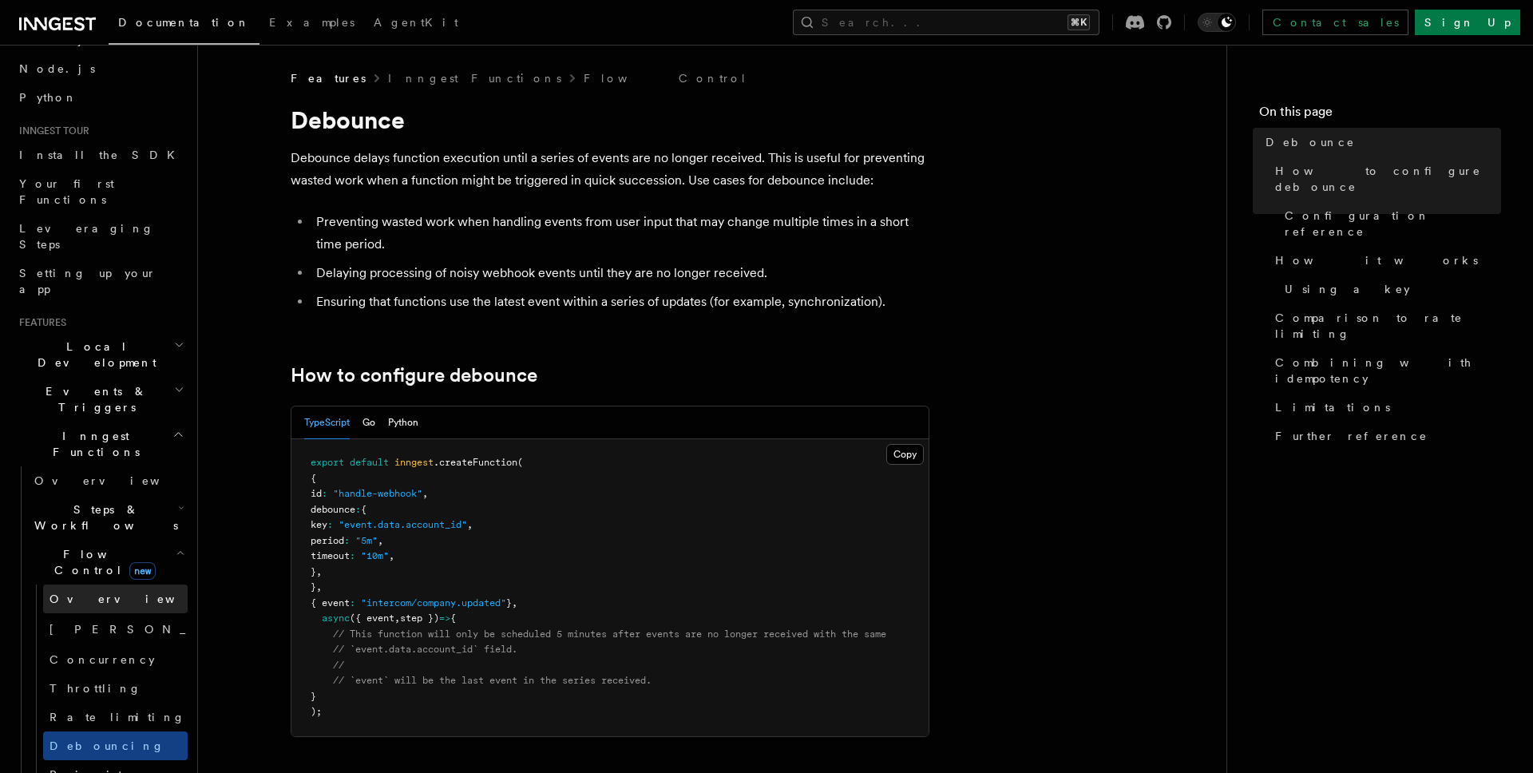
click at [116, 584] on link "Overview" at bounding box center [115, 598] width 144 height 29
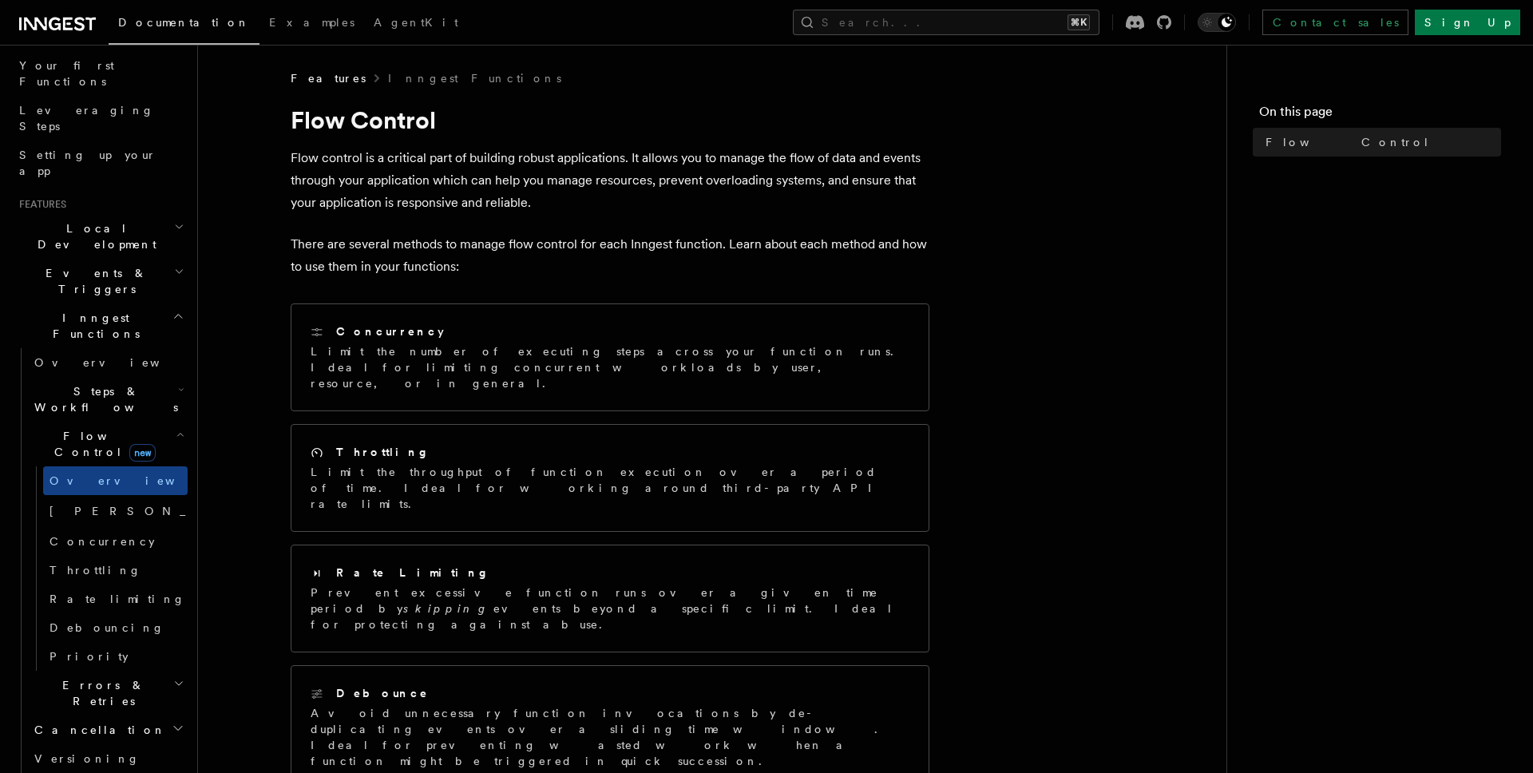
scroll to position [214, 0]
click at [97, 664] on h2 "Errors & Retries" at bounding box center [108, 686] width 160 height 45
click at [105, 586] on span "Rate limiting" at bounding box center [117, 592] width 136 height 13
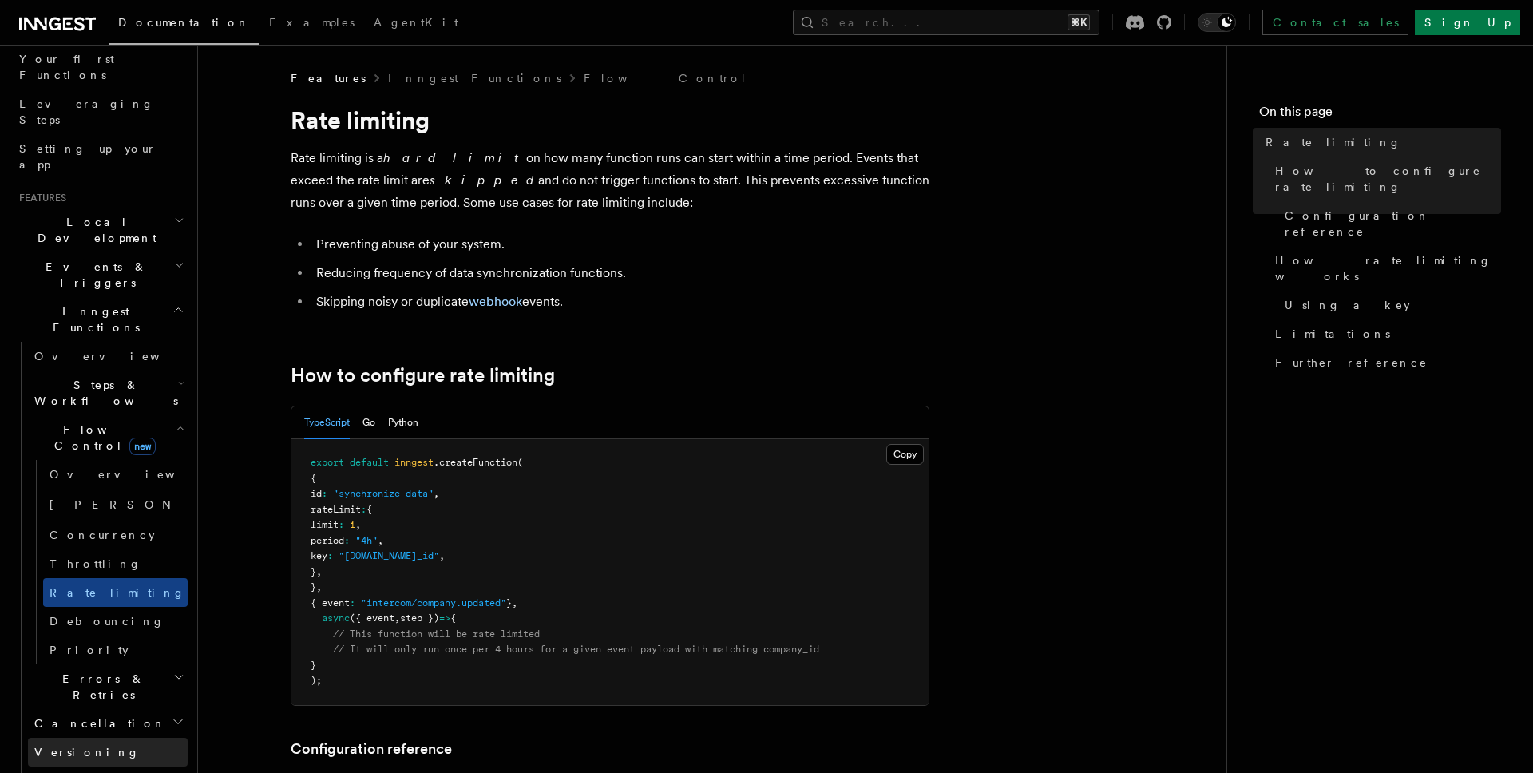
click at [97, 738] on link "Versioning" at bounding box center [108, 752] width 160 height 29
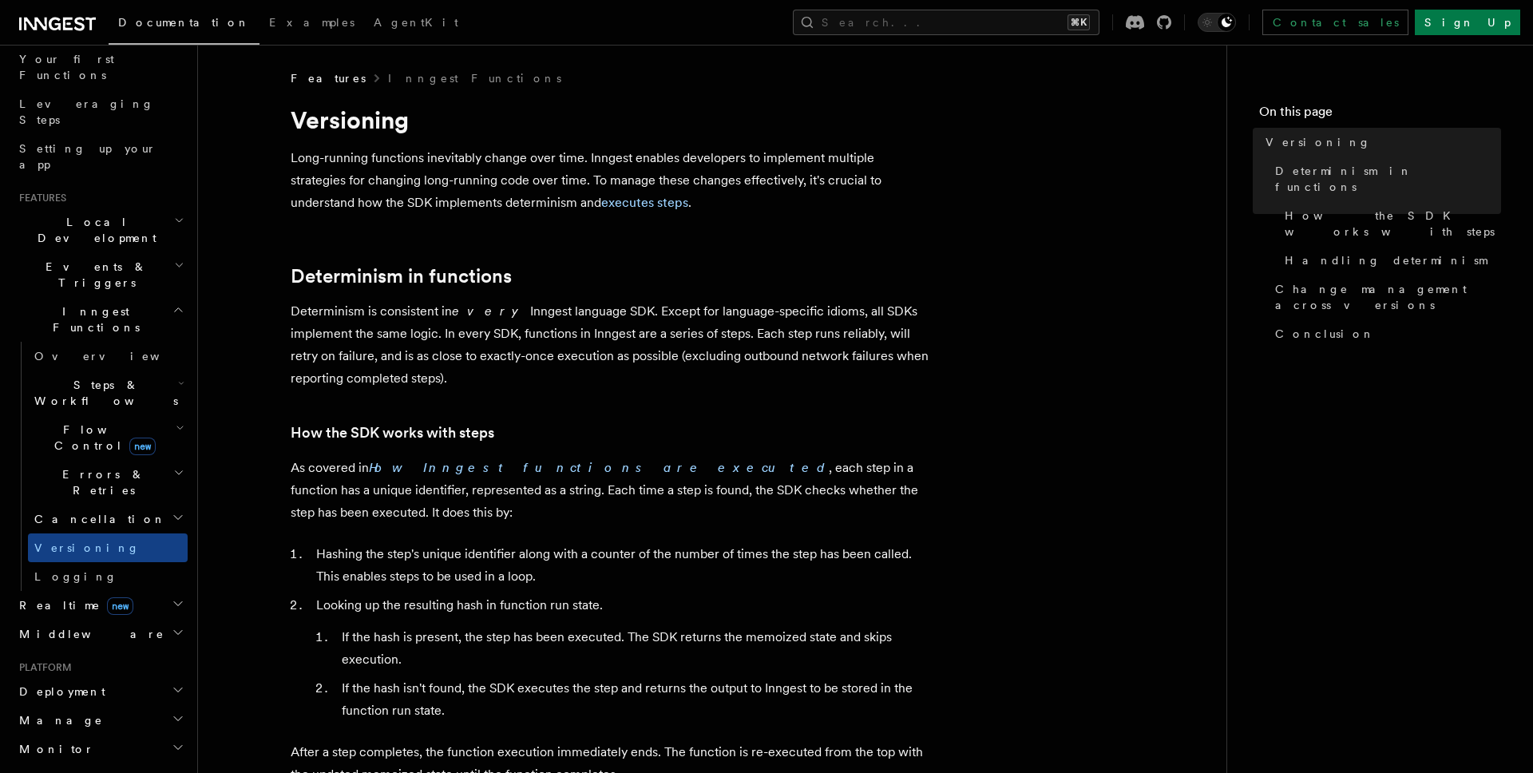
click at [114, 505] on h2 "Cancellation" at bounding box center [108, 519] width 160 height 29
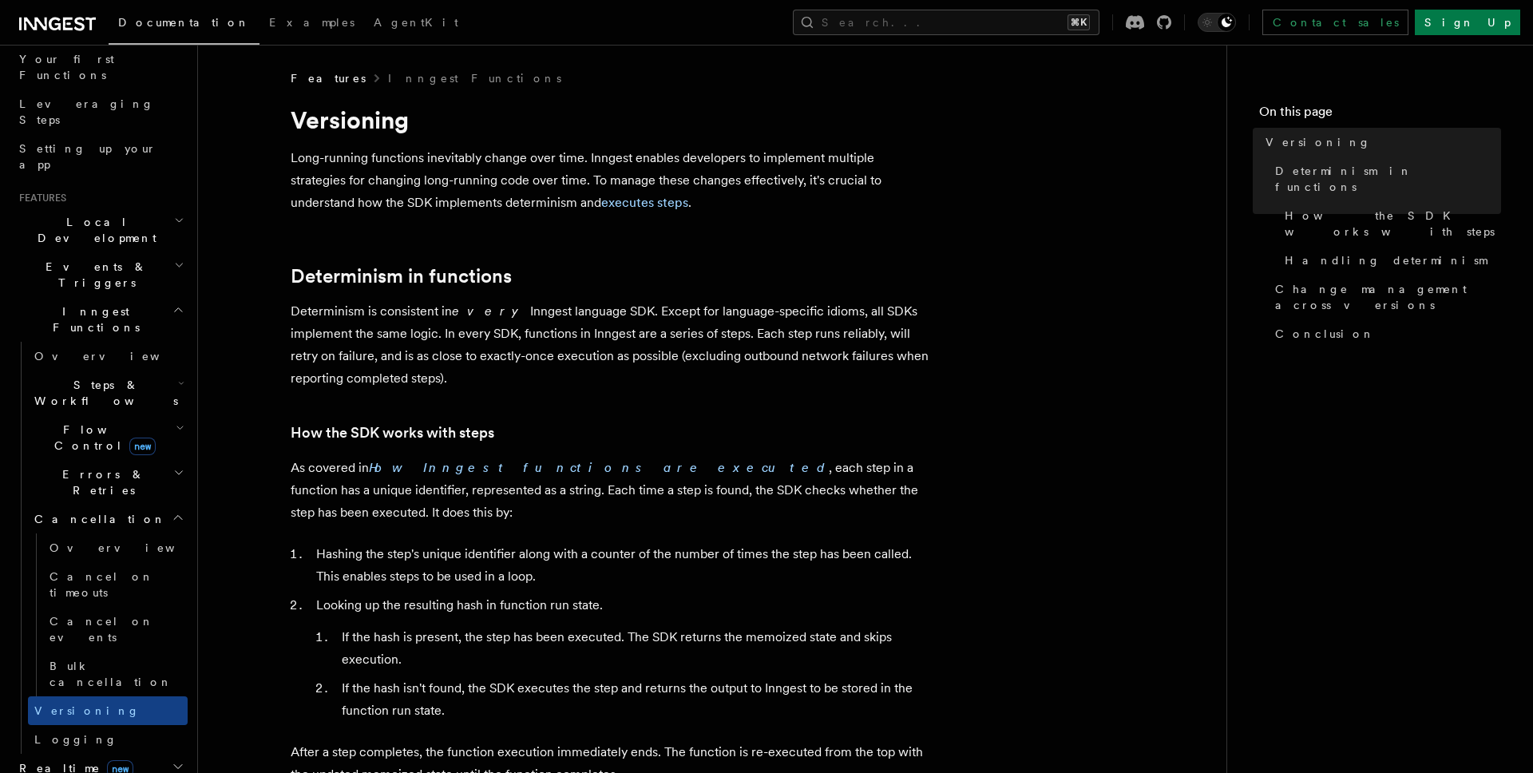
click at [115, 460] on h2 "Errors & Retries" at bounding box center [108, 482] width 160 height 45
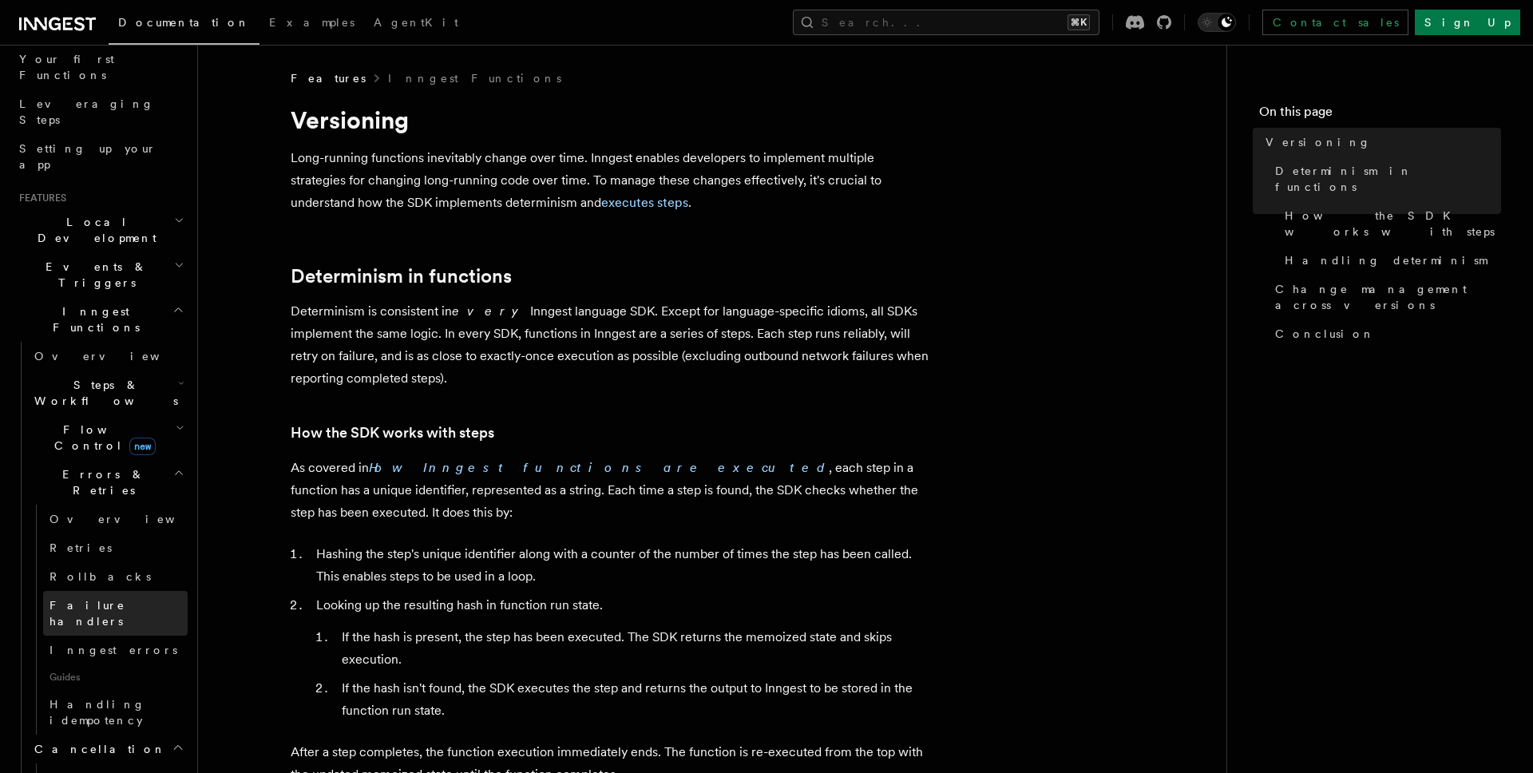
click at [112, 599] on span "Failure handlers" at bounding box center [87, 613] width 76 height 29
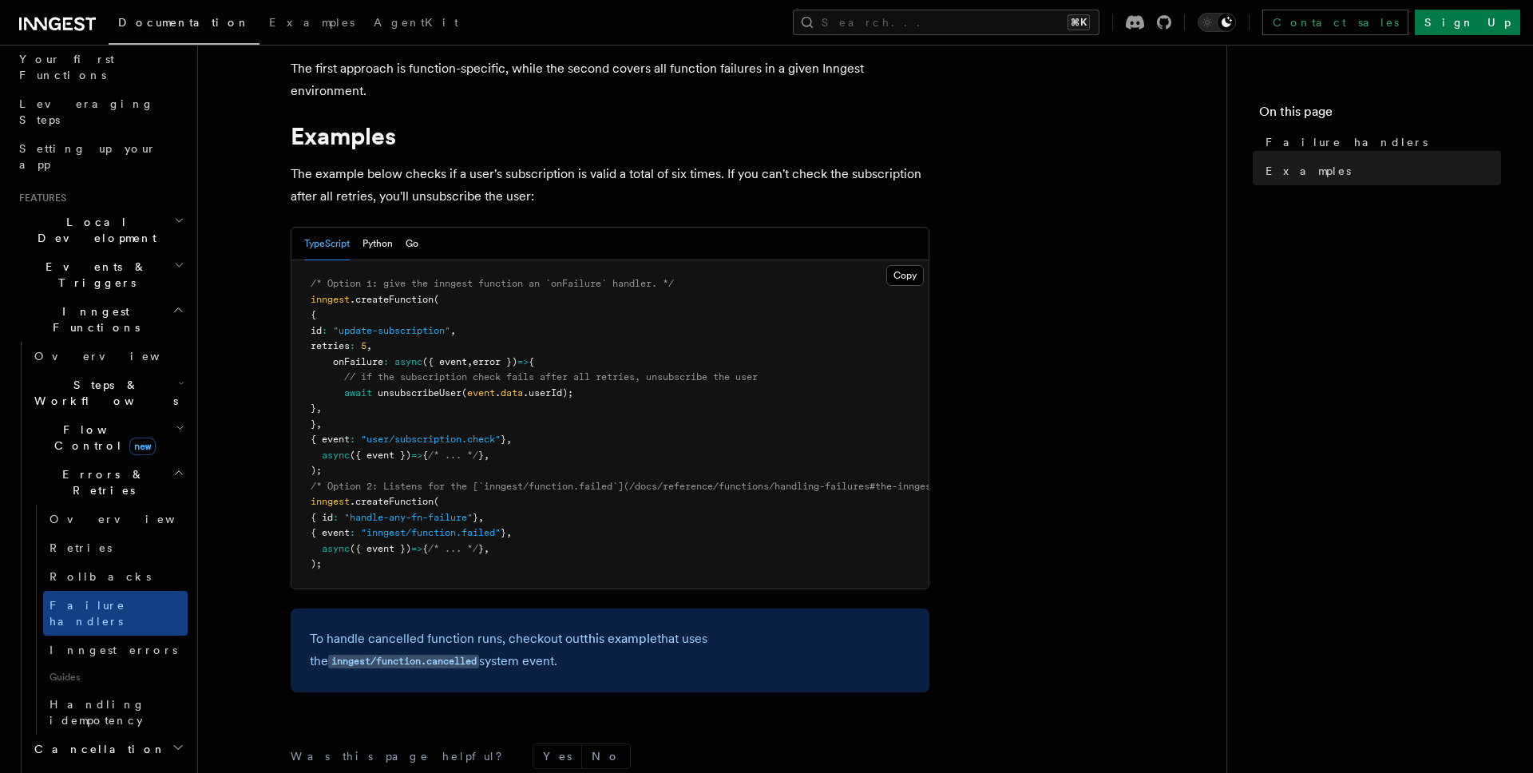
scroll to position [176, 0]
click at [117, 635] on link "Inngest errors" at bounding box center [115, 649] width 144 height 29
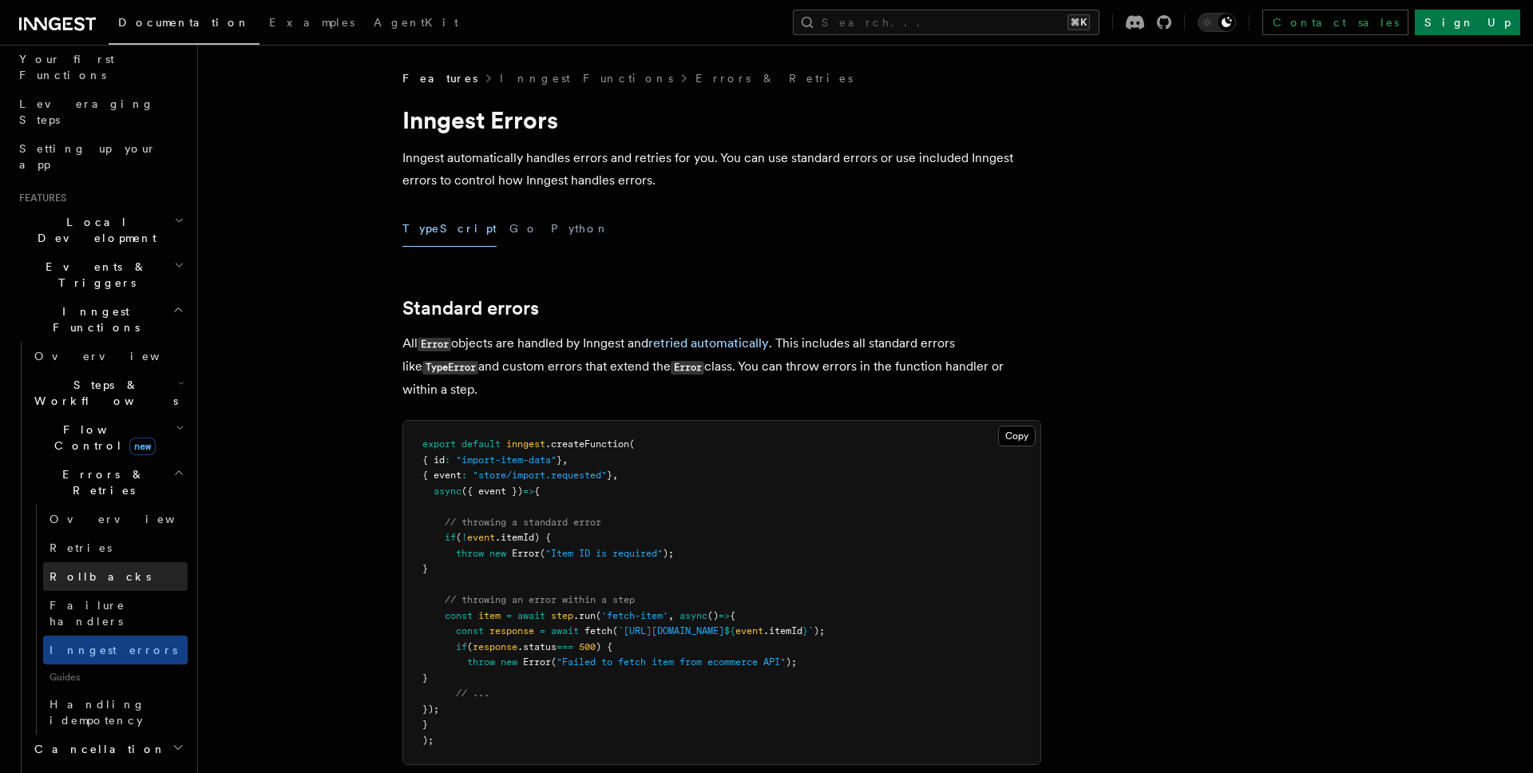
click at [128, 562] on link "Rollbacks" at bounding box center [115, 576] width 144 height 29
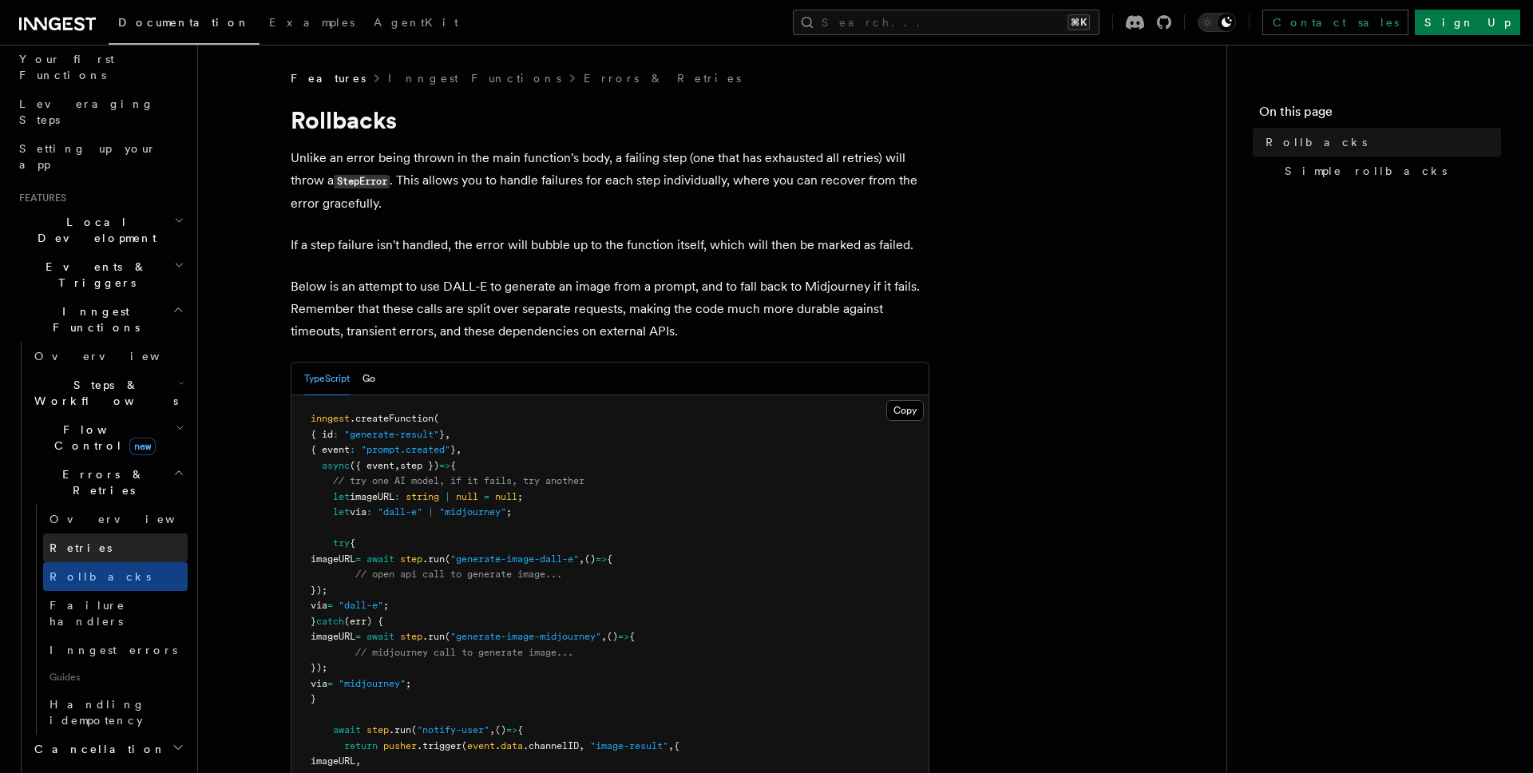
click at [122, 533] on link "Retries" at bounding box center [115, 547] width 144 height 29
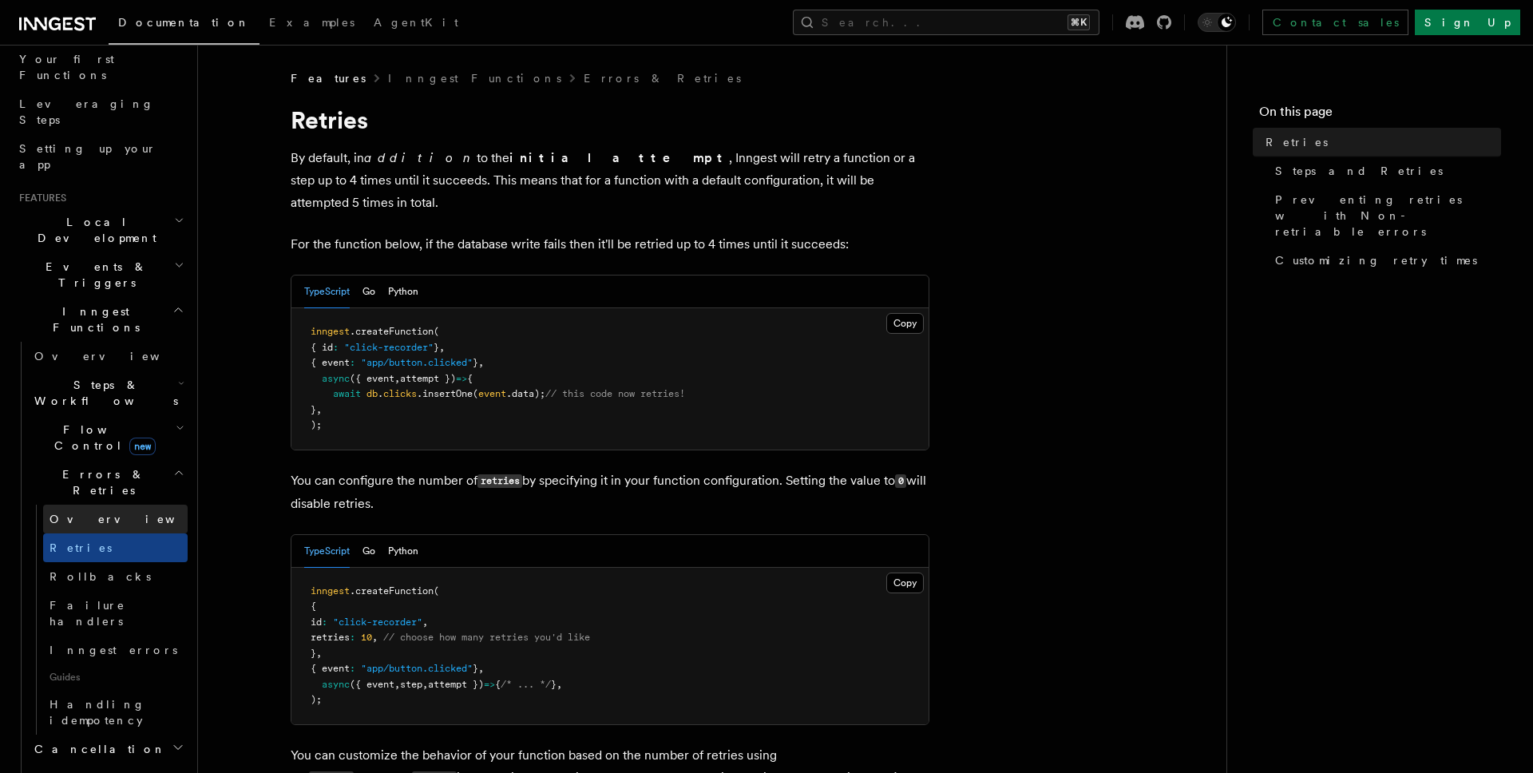
click at [118, 505] on link "Overview" at bounding box center [115, 519] width 144 height 29
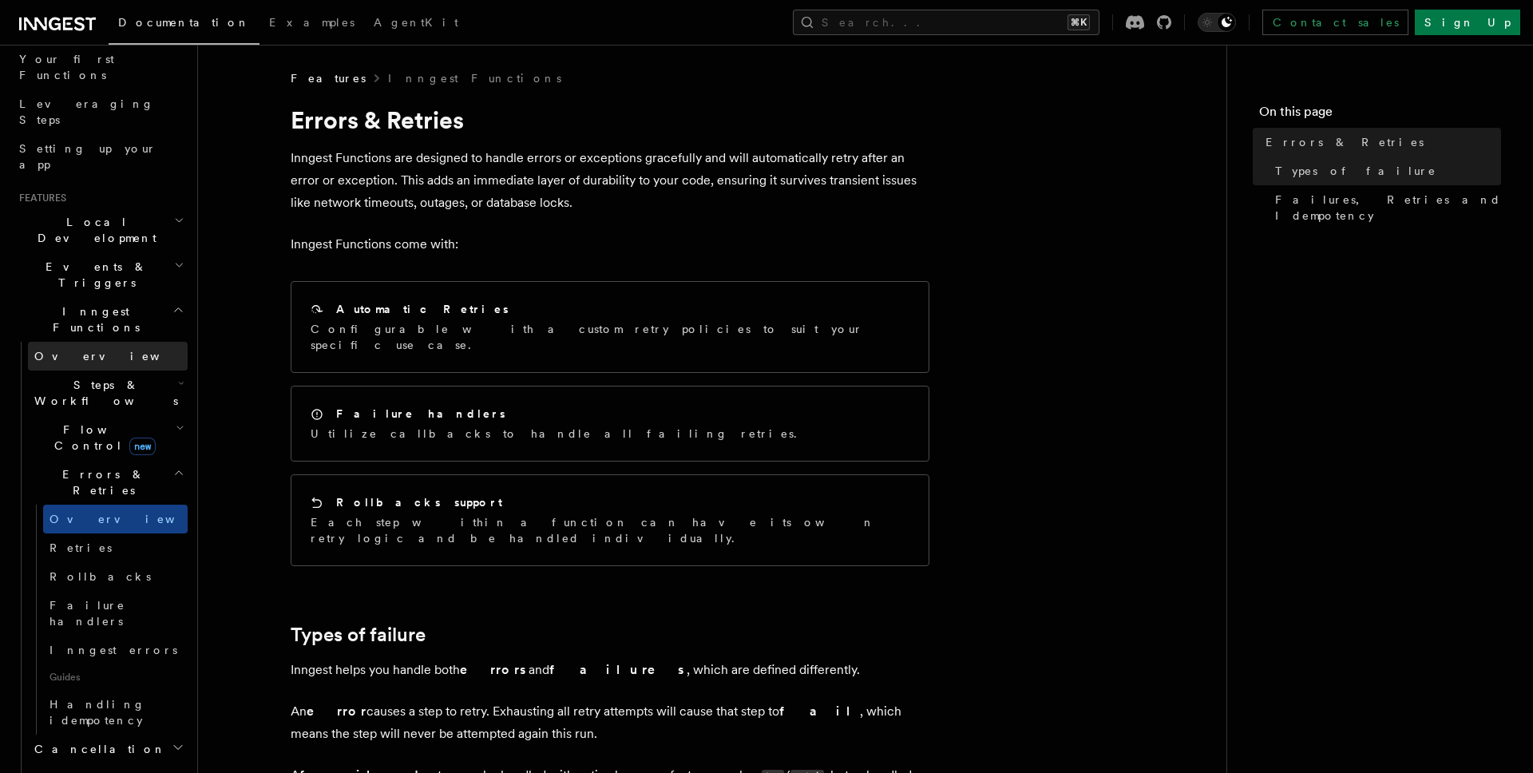
click at [140, 342] on link "Overview" at bounding box center [108, 356] width 160 height 29
